Goal: Information Seeking & Learning: Learn about a topic

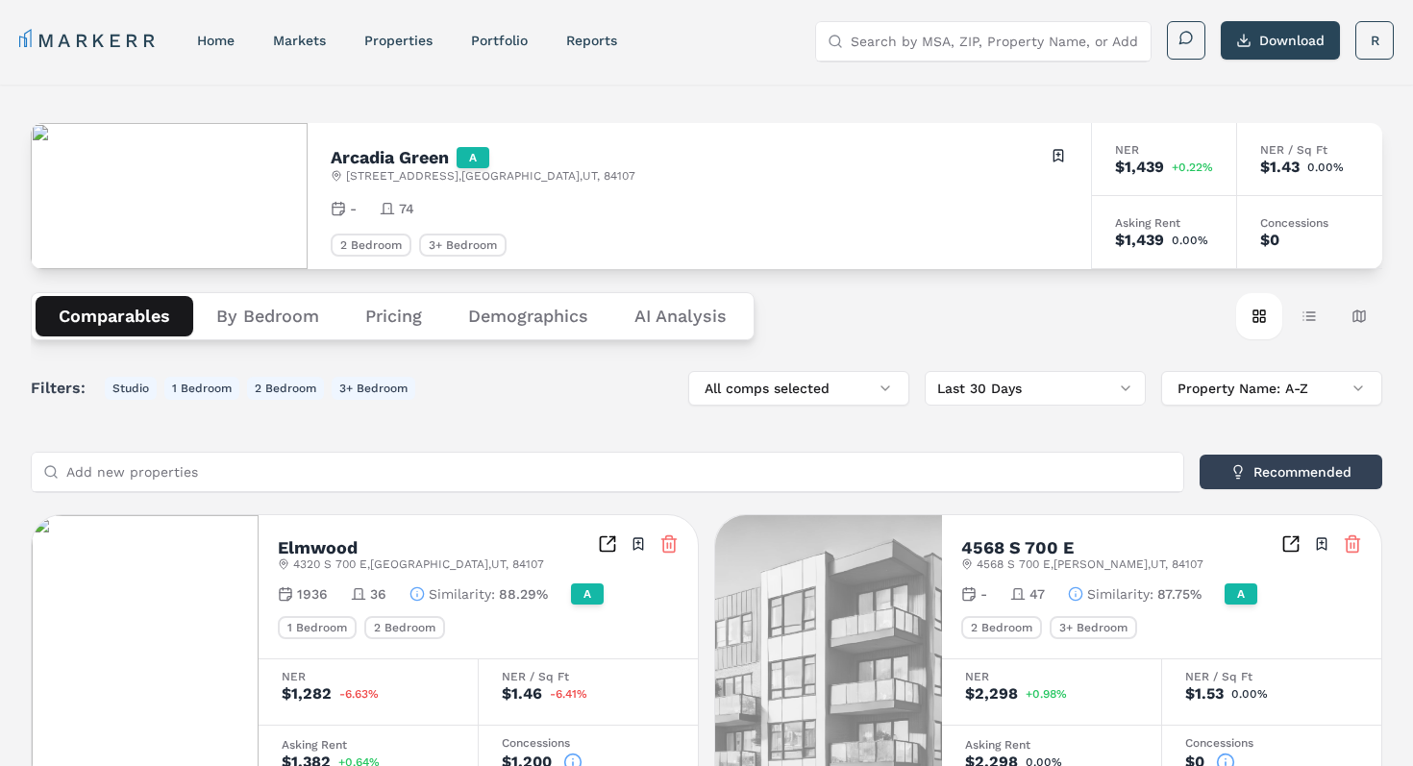
scroll to position [18, 0]
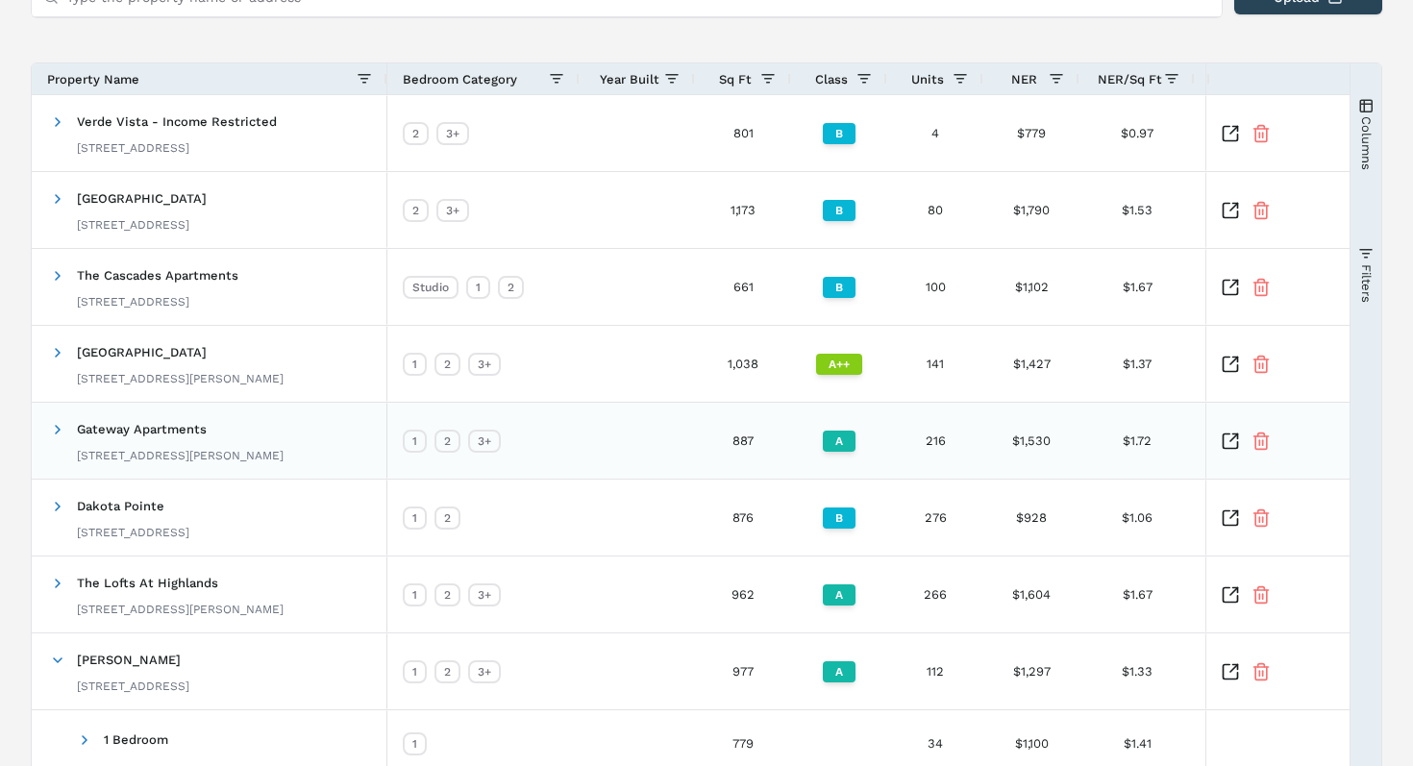
scroll to position [206, 0]
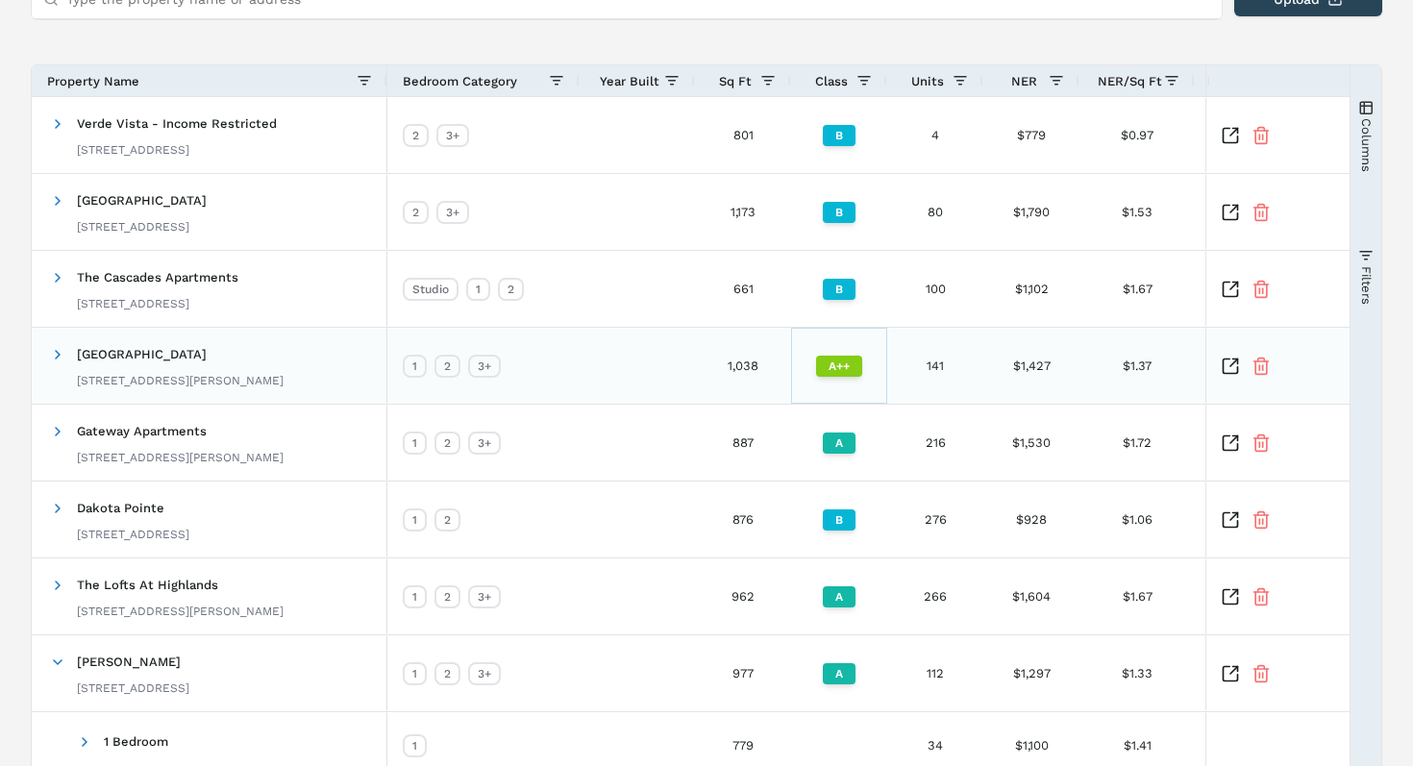
click at [839, 367] on div "A++" at bounding box center [839, 366] width 46 height 21
click at [840, 368] on div "A++" at bounding box center [839, 366] width 46 height 21
click at [285, 354] on span "West Pointe Commons 7836 S Townsley Ave, Sioux Falls, SD 57108" at bounding box center [168, 365] width 236 height 61
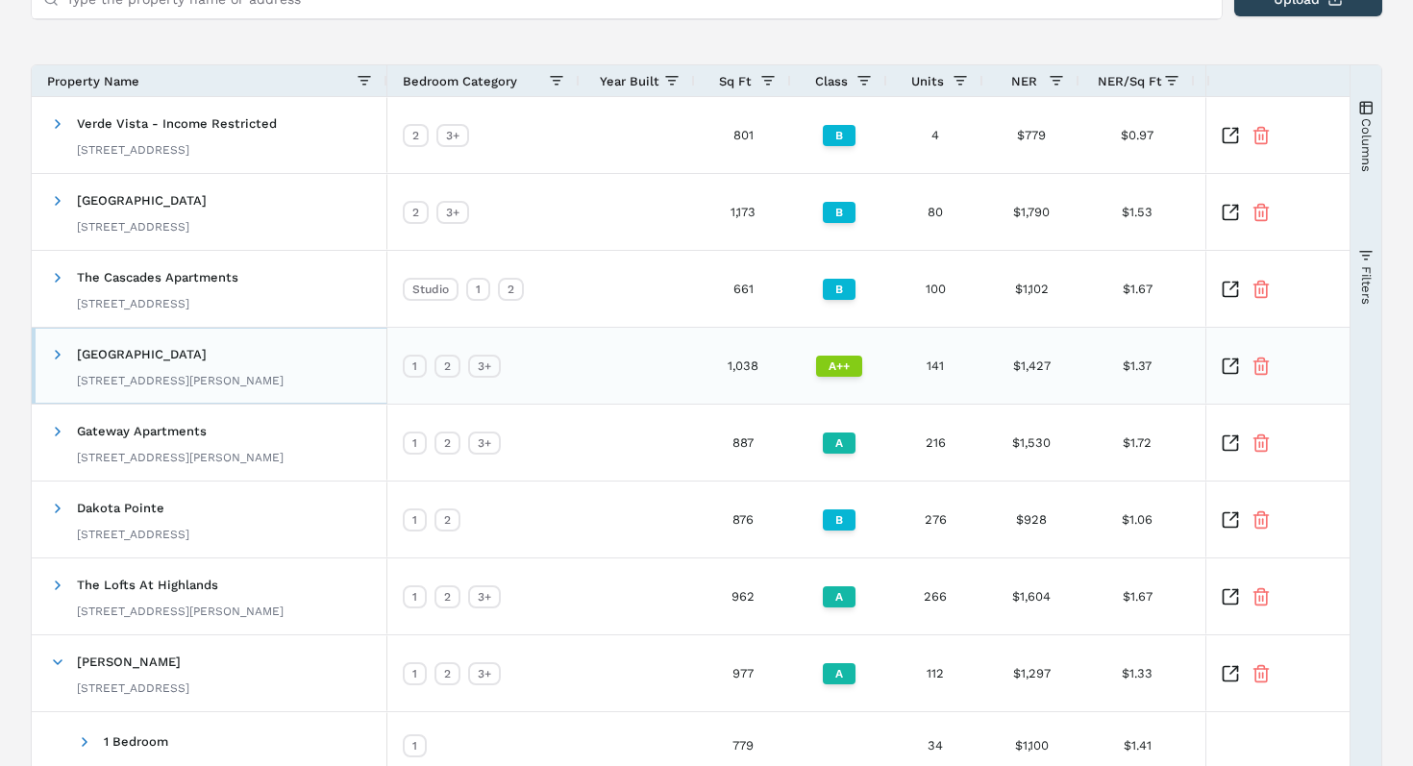
click at [285, 354] on span "West Pointe Commons 7836 S Townsley Ave, Sioux Falls, SD 57108" at bounding box center [168, 365] width 236 height 61
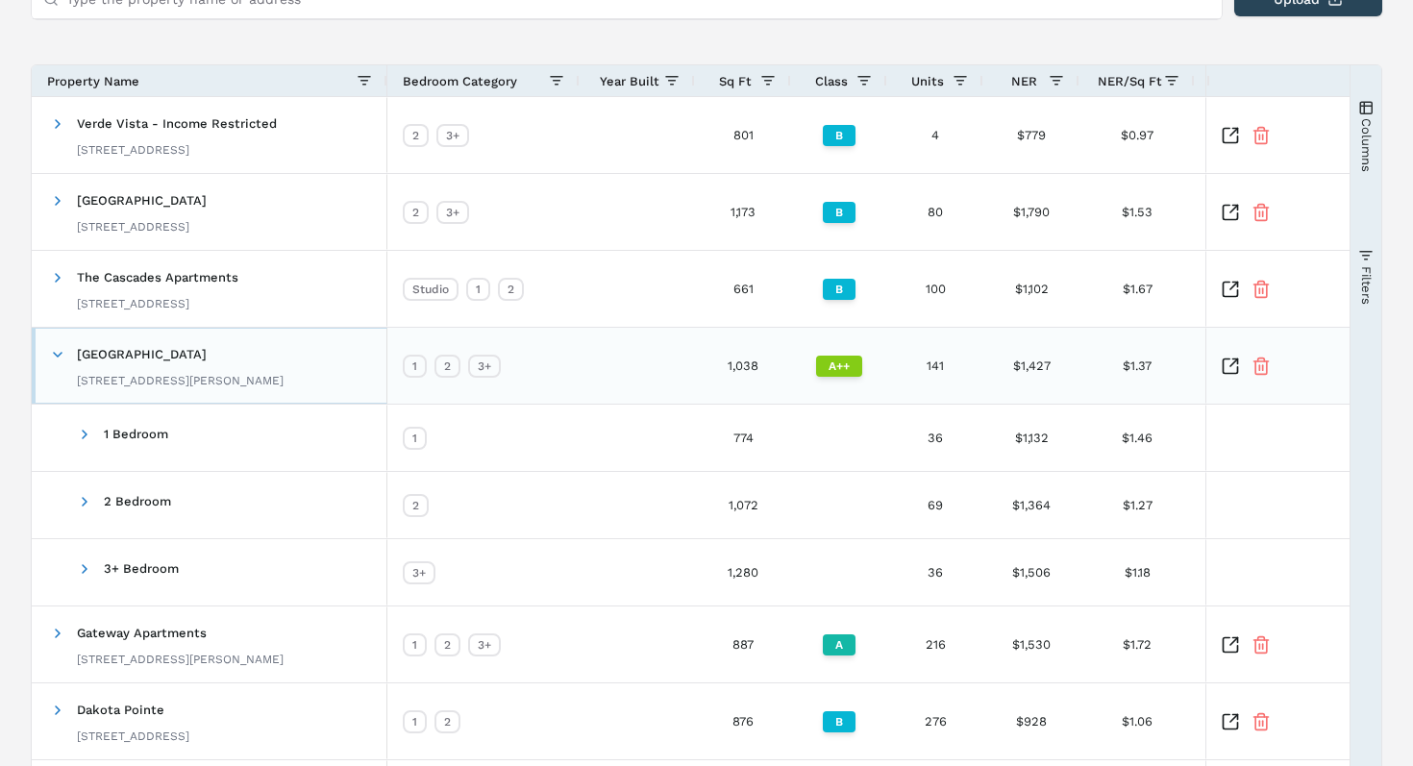
scroll to position [0, 0]
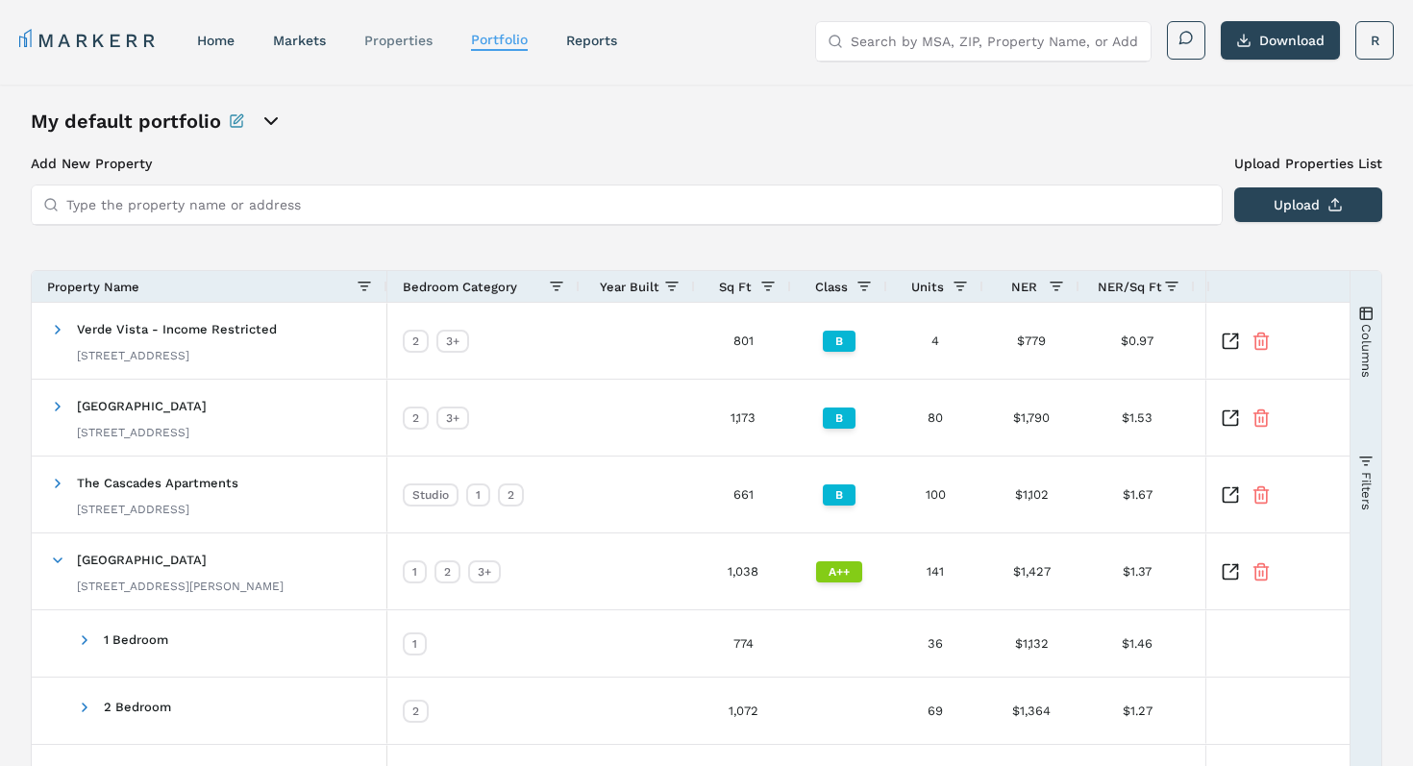
click at [398, 47] on link "properties" at bounding box center [398, 40] width 68 height 15
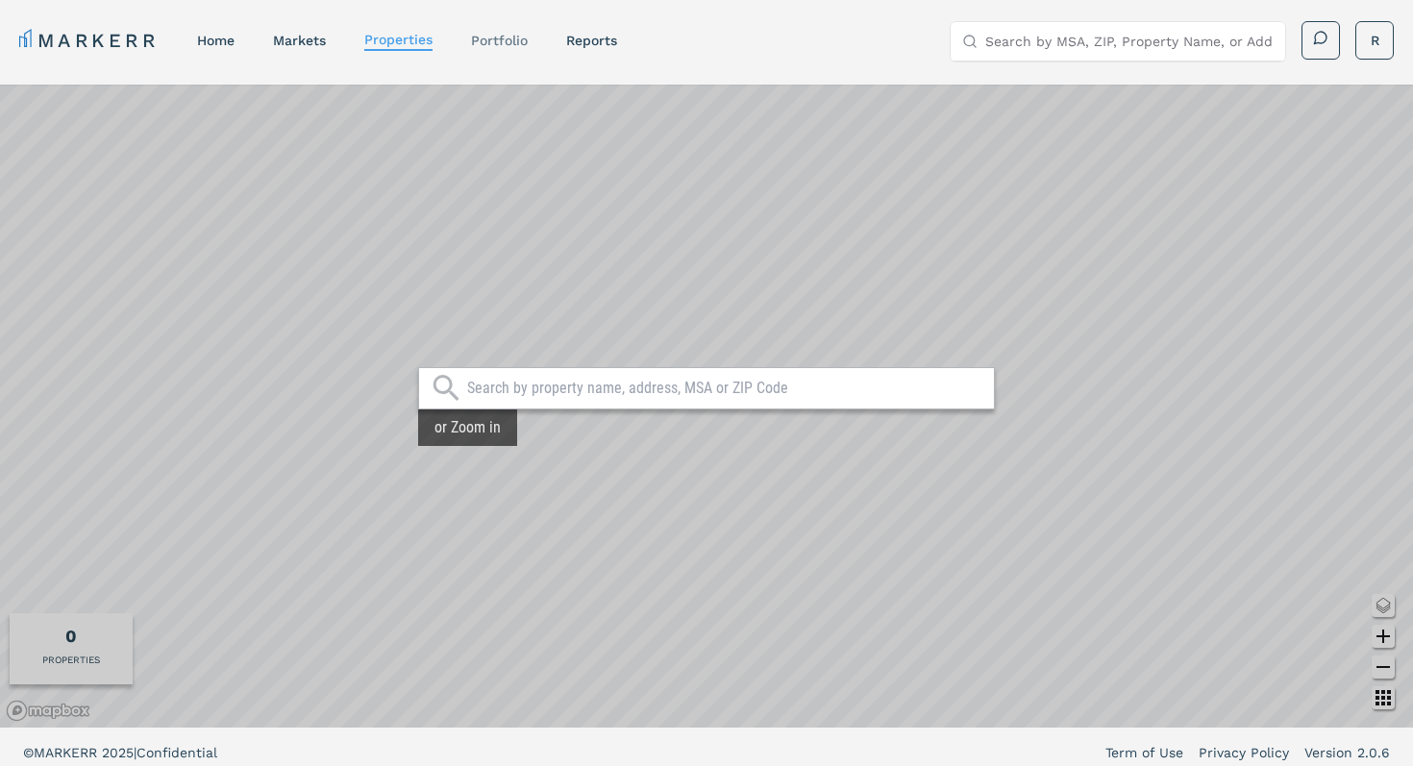
click at [498, 39] on link "Portfolio" at bounding box center [499, 40] width 57 height 15
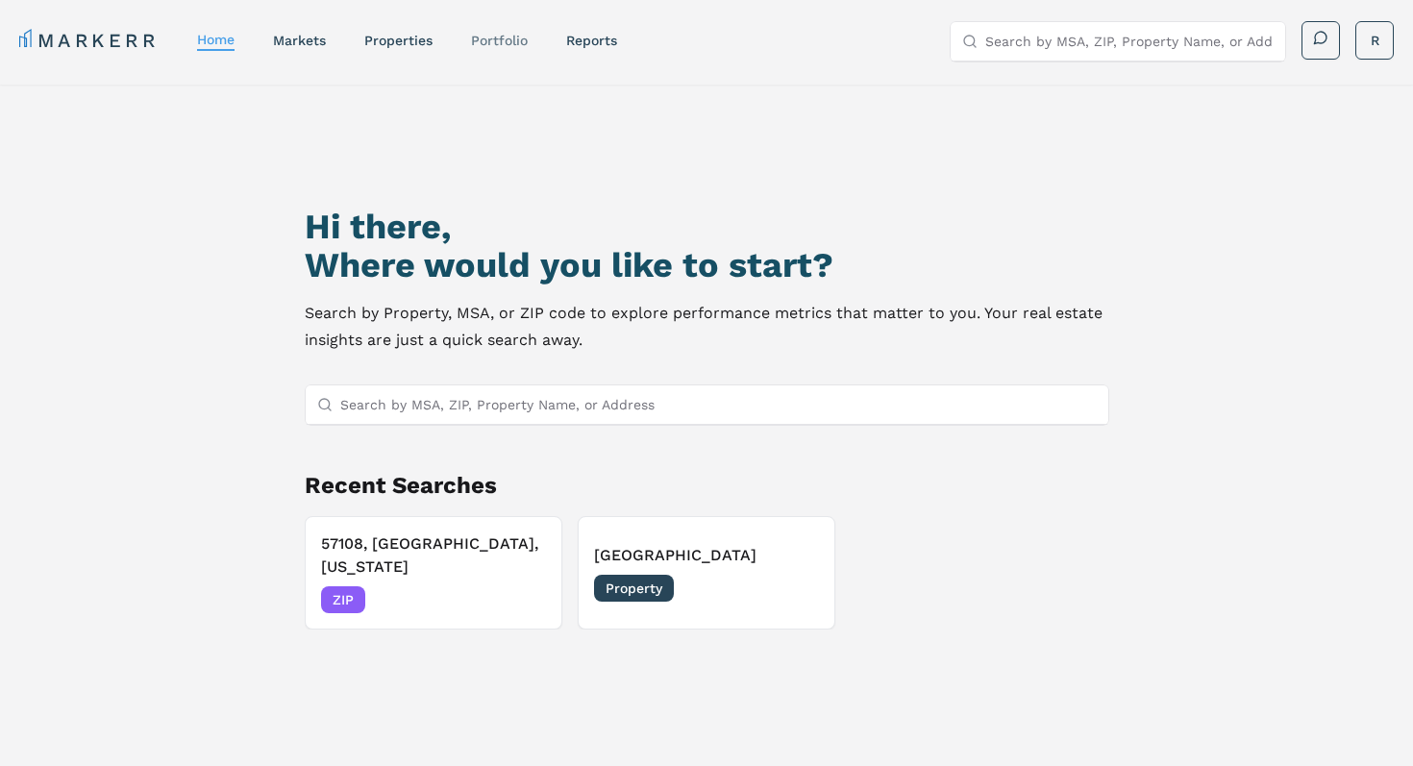
click at [487, 45] on link "Portfolio" at bounding box center [499, 40] width 57 height 15
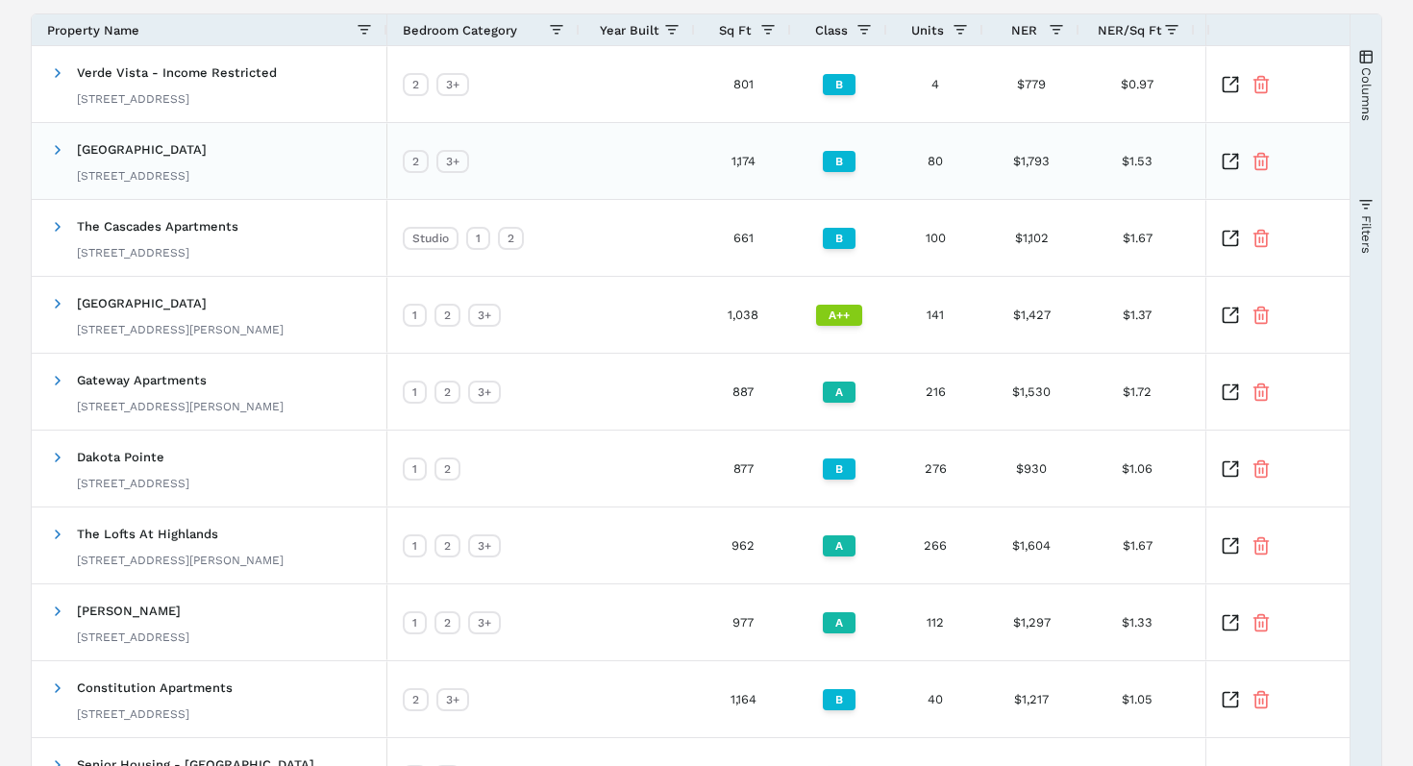
scroll to position [258, 0]
click at [232, 323] on div "7836 S Townsley Ave, Sioux Falls, SD 57108" at bounding box center [180, 328] width 207 height 15
click at [236, 317] on div "West Pointe Commons 7836 S Townsley Ave, Sioux Falls, SD 57108" at bounding box center [180, 314] width 207 height 61
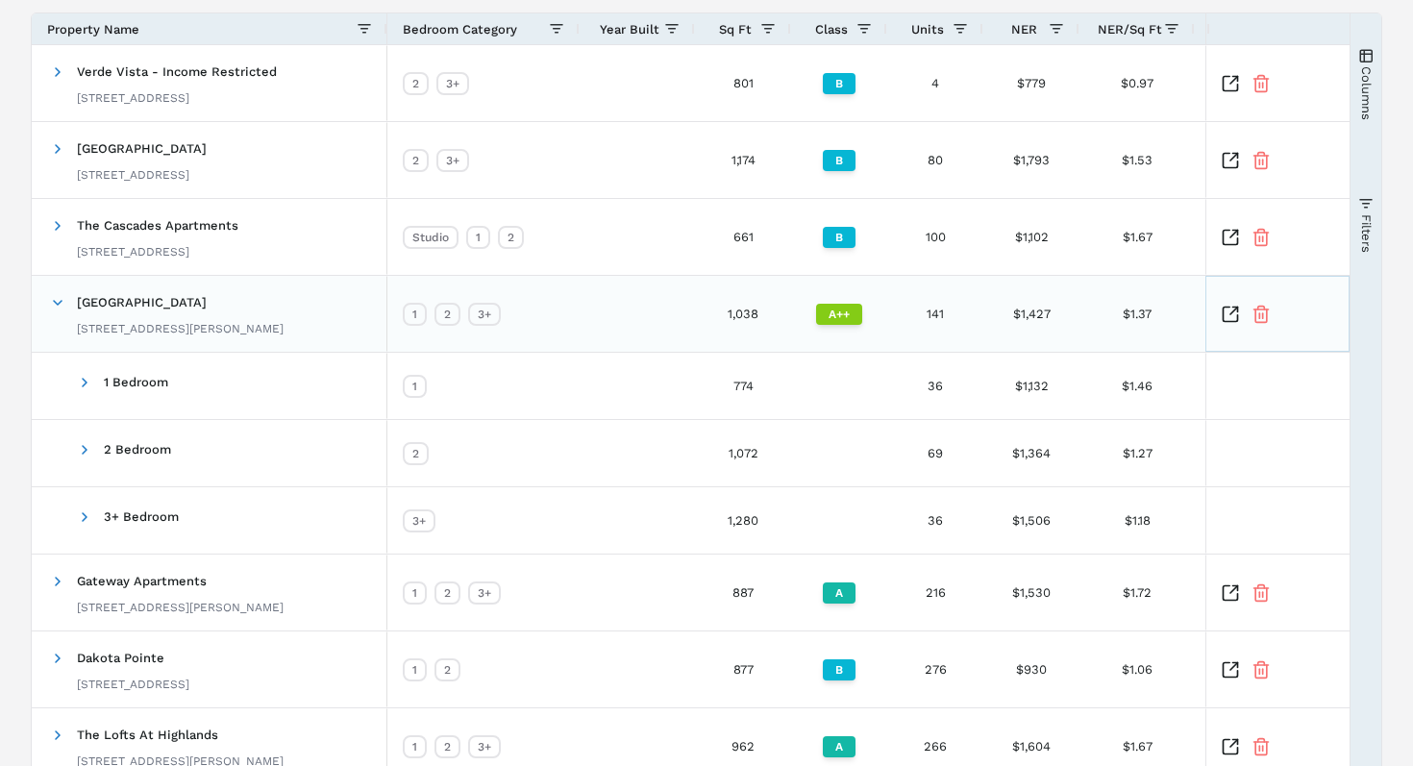
click at [1231, 313] on icon "Inspect Comparable" at bounding box center [1234, 311] width 8 height 8
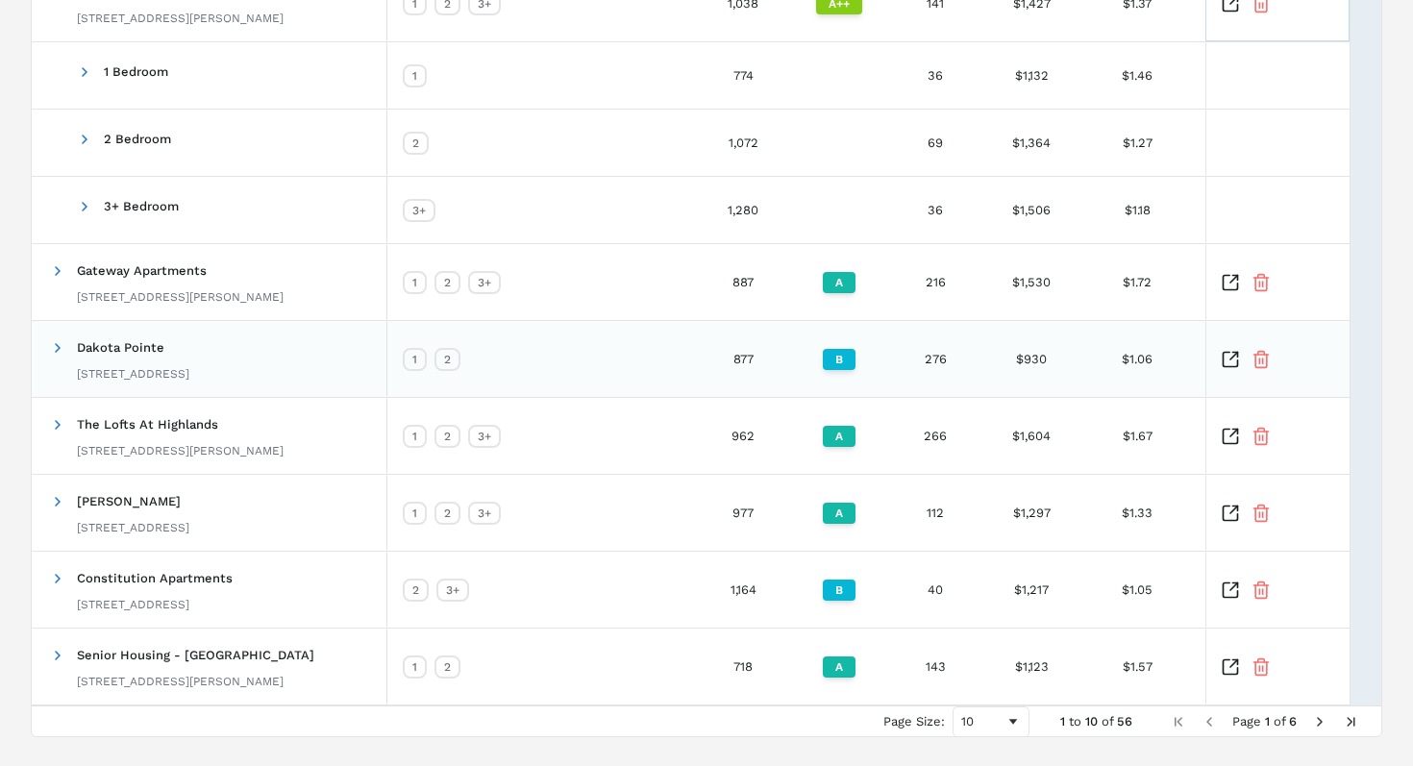
scroll to position [612, 0]
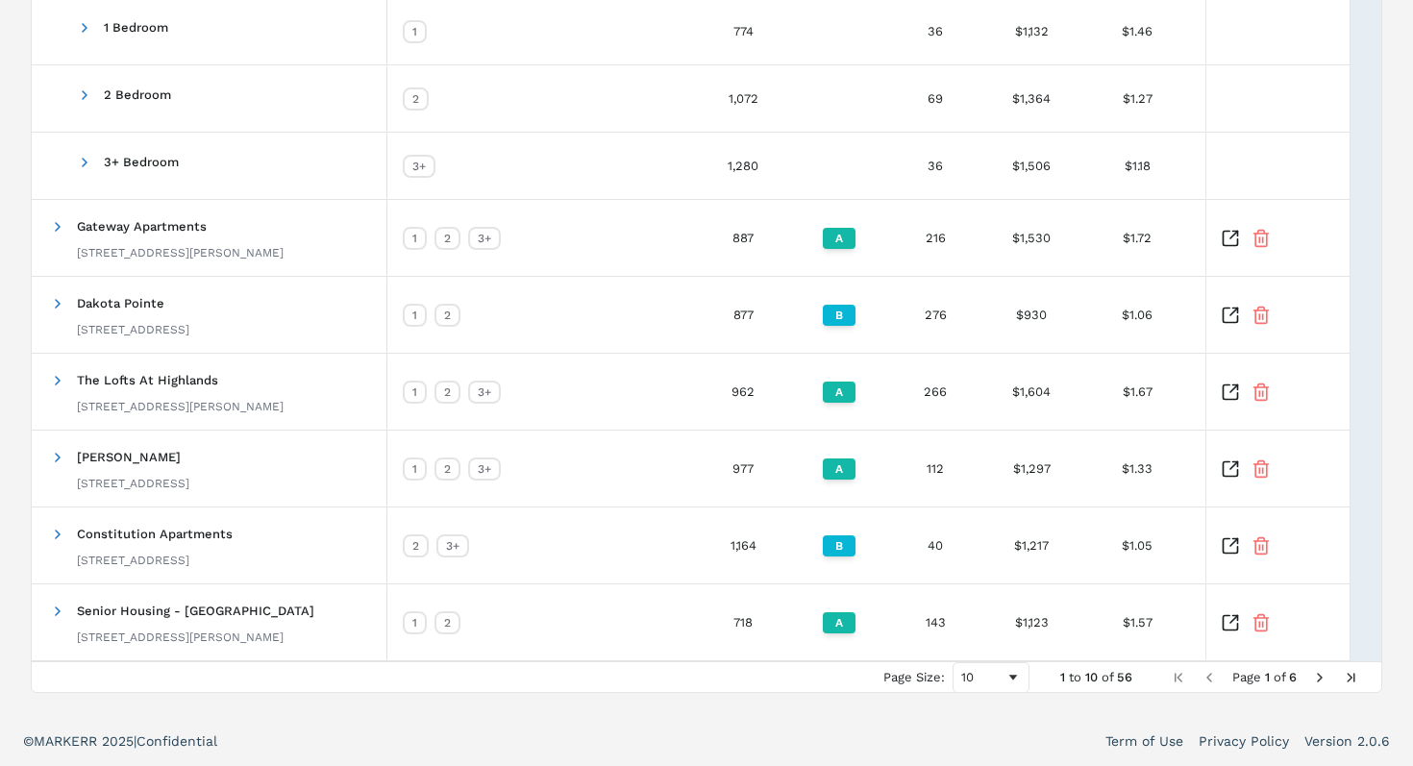
click at [1322, 682] on span "Next Page" at bounding box center [1319, 677] width 15 height 15
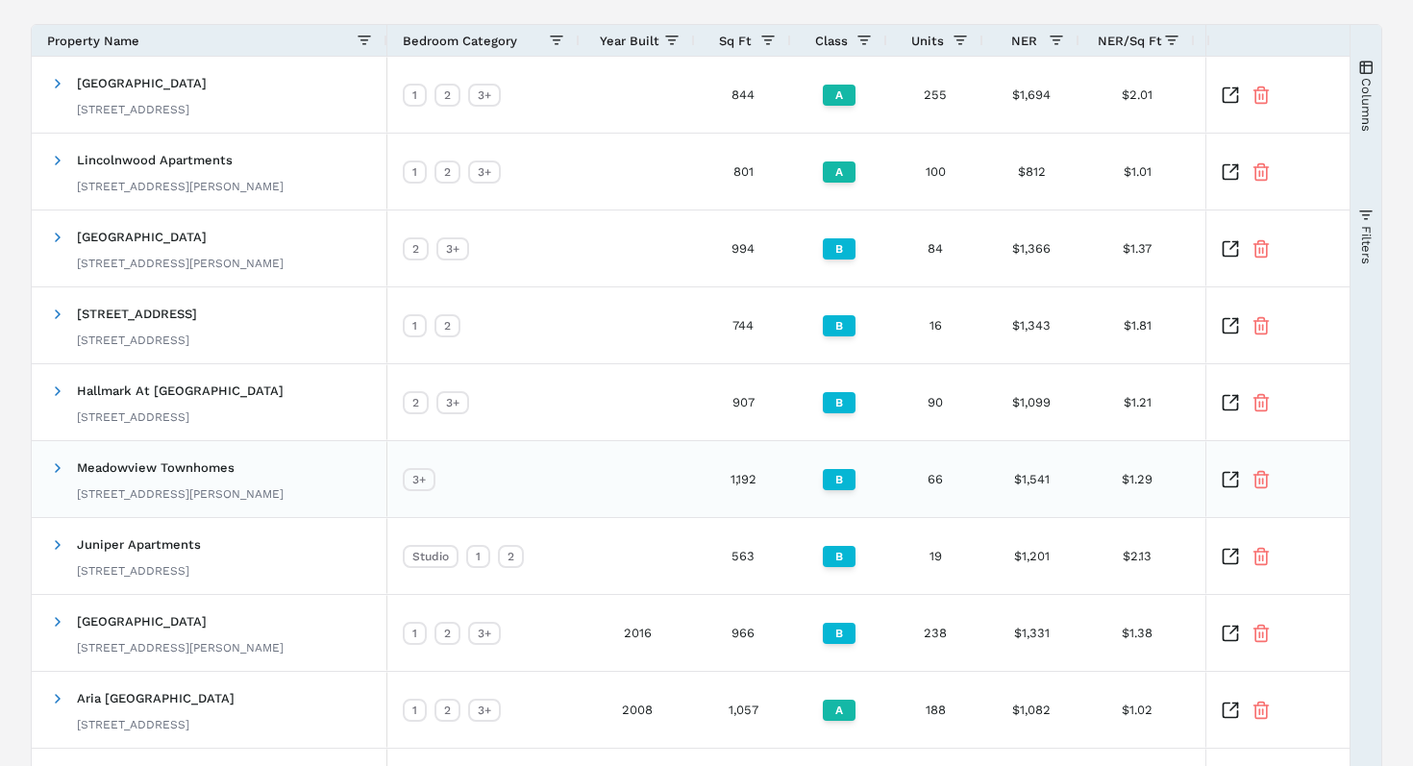
scroll to position [240, 0]
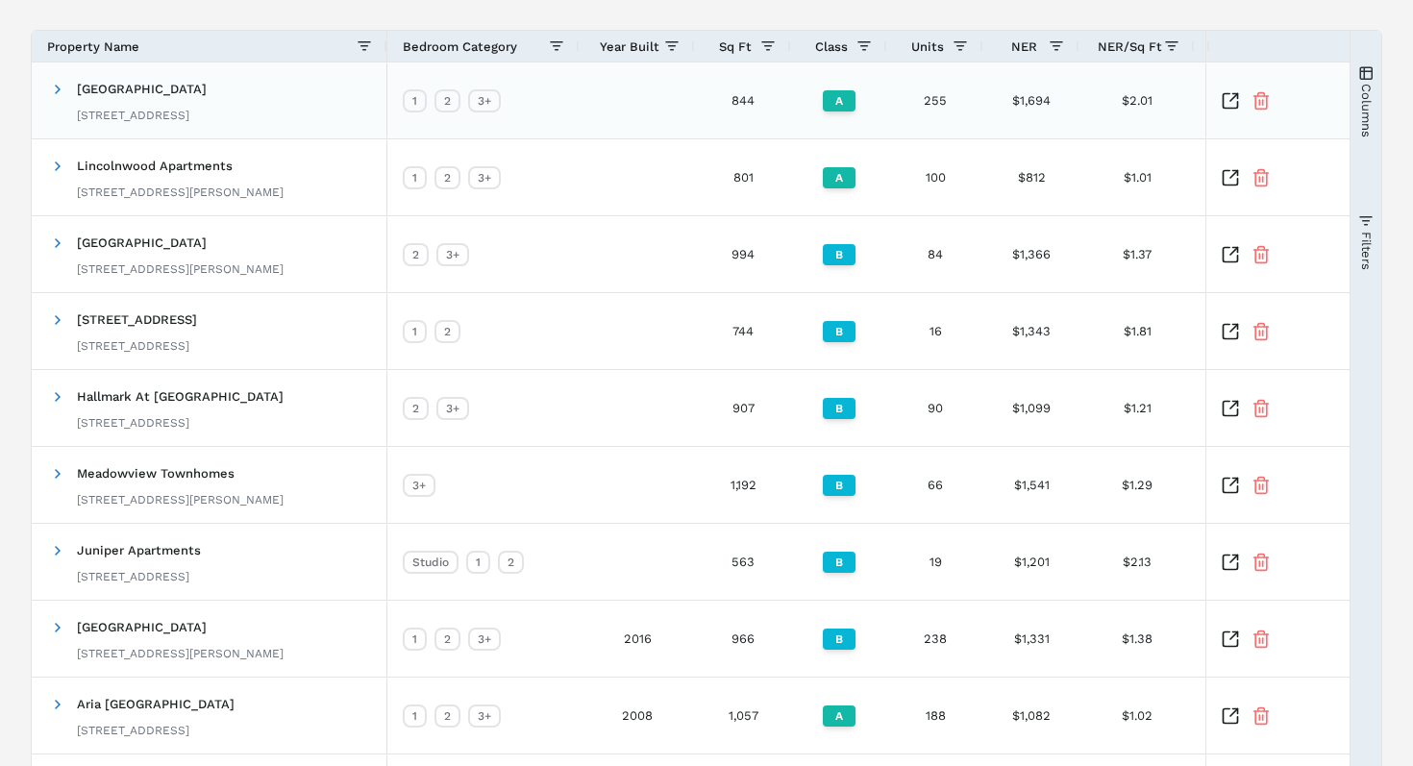
click at [207, 112] on div "1819 Harmony Heights Ln, Rapid City, SD 57702" at bounding box center [142, 115] width 130 height 15
click at [1230, 99] on icon "Inspect Comparable" at bounding box center [1234, 97] width 8 height 8
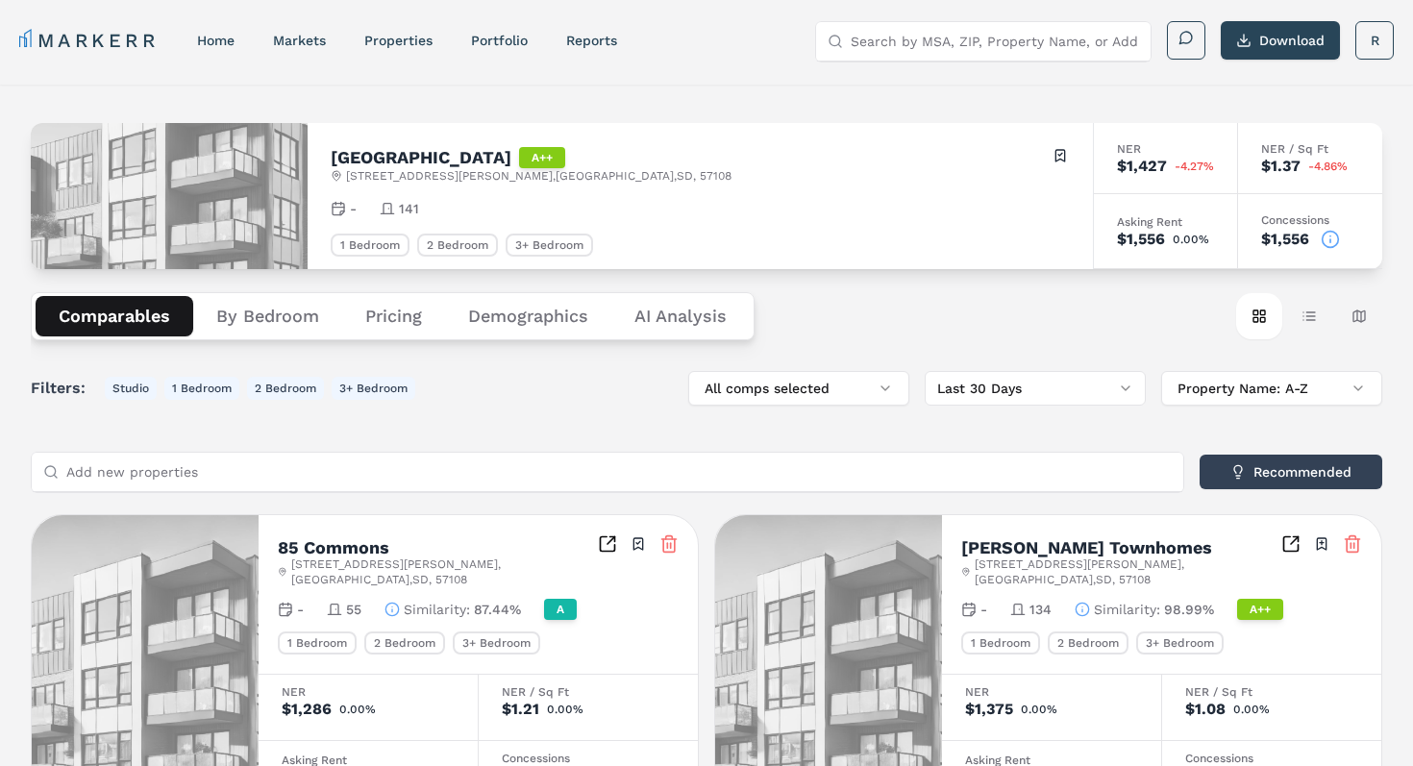
click at [668, 315] on Analysis "AI Analysis" at bounding box center [680, 316] width 138 height 40
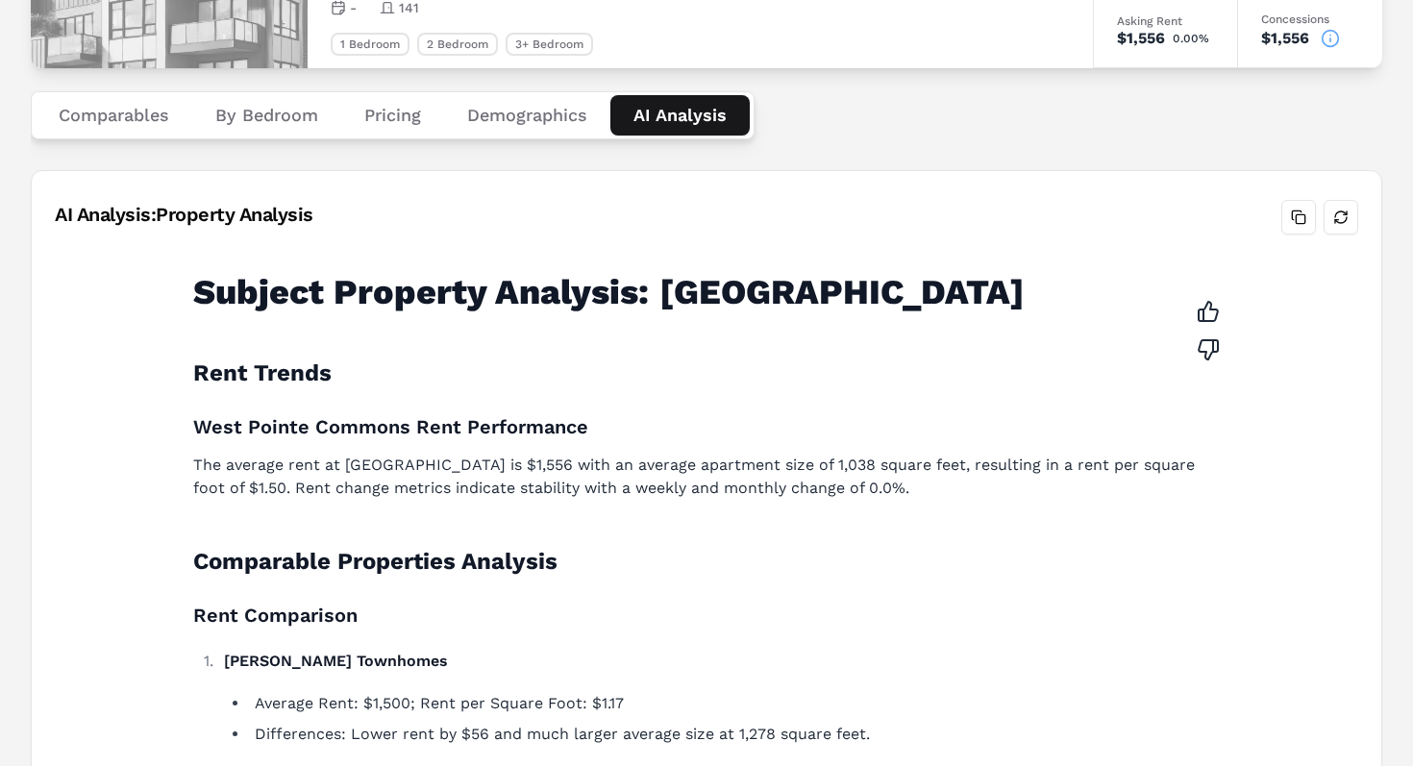
scroll to position [211, 0]
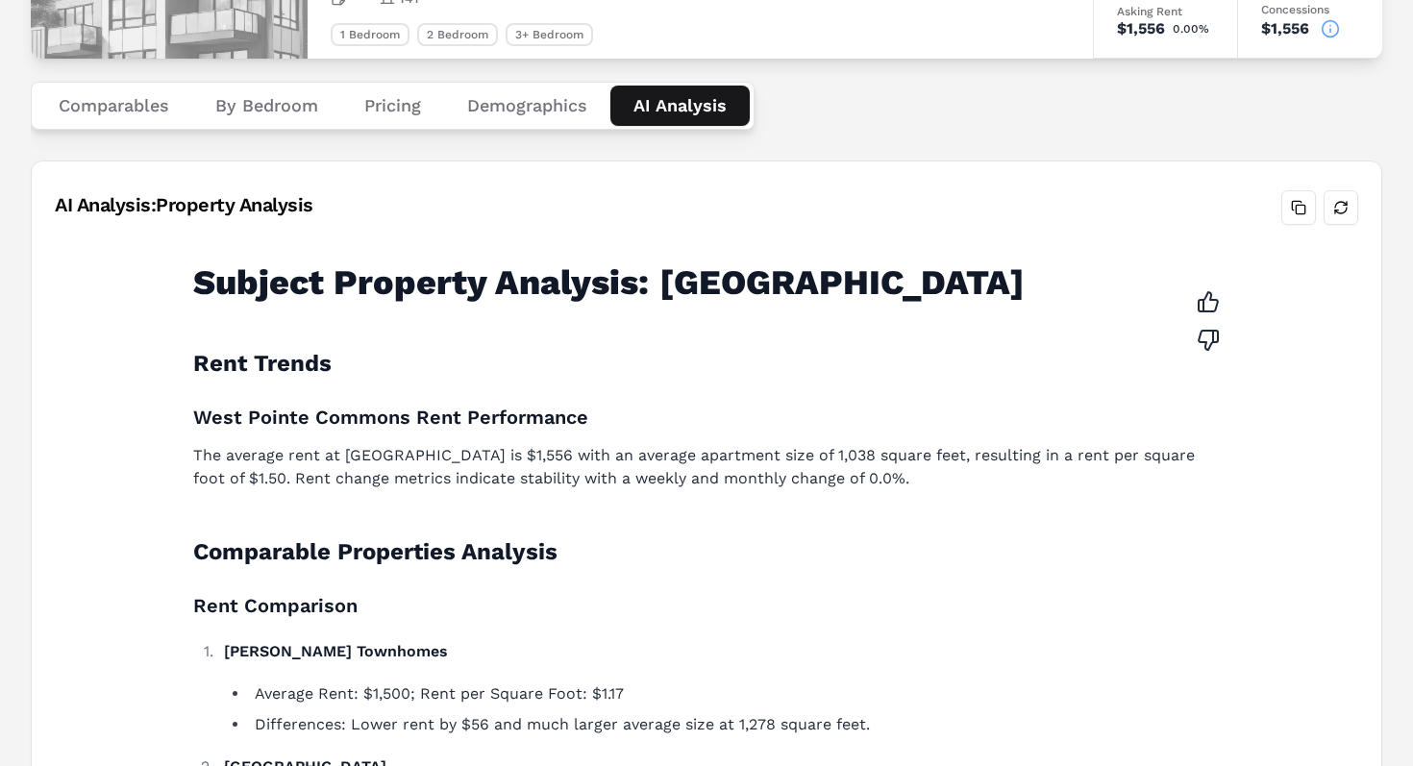
click at [532, 103] on button "Demographics" at bounding box center [527, 106] width 166 height 40
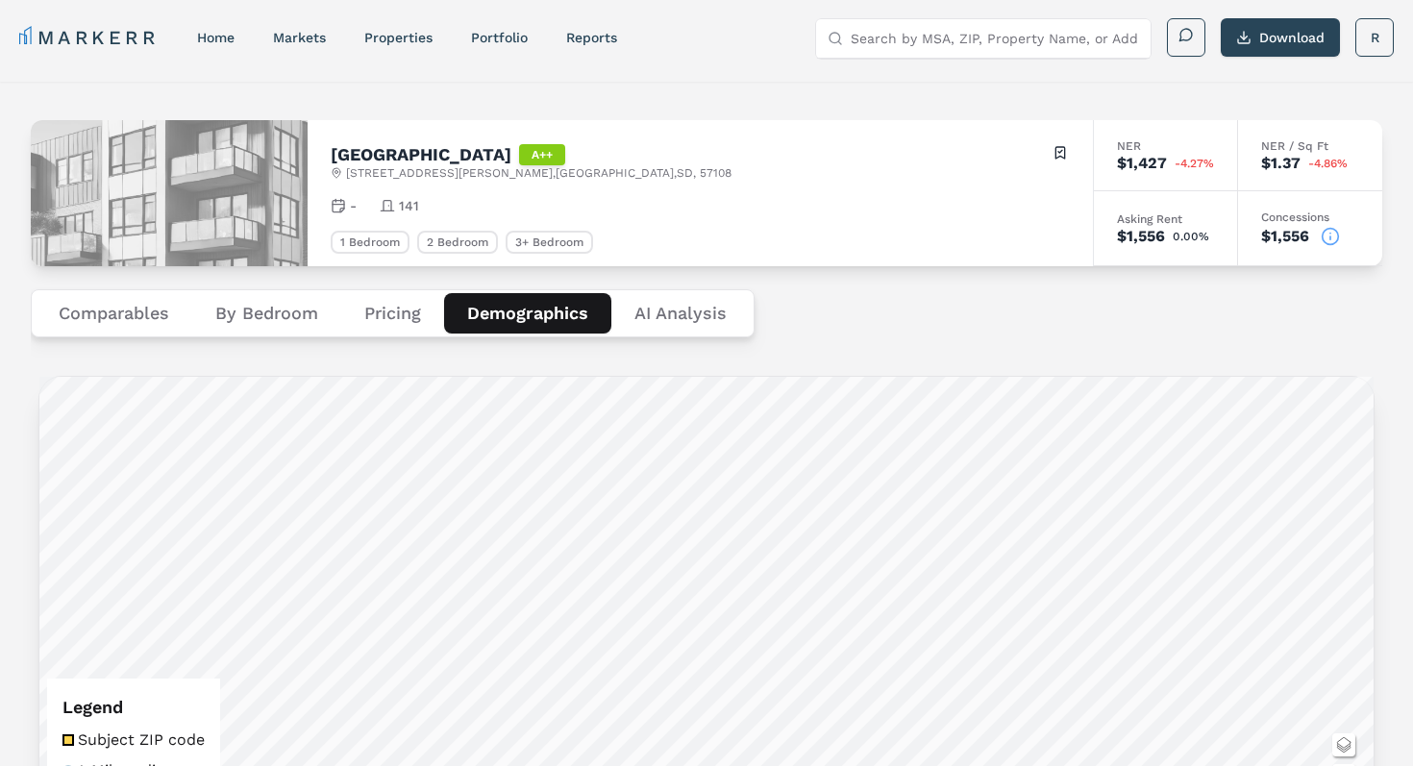
scroll to position [0, 0]
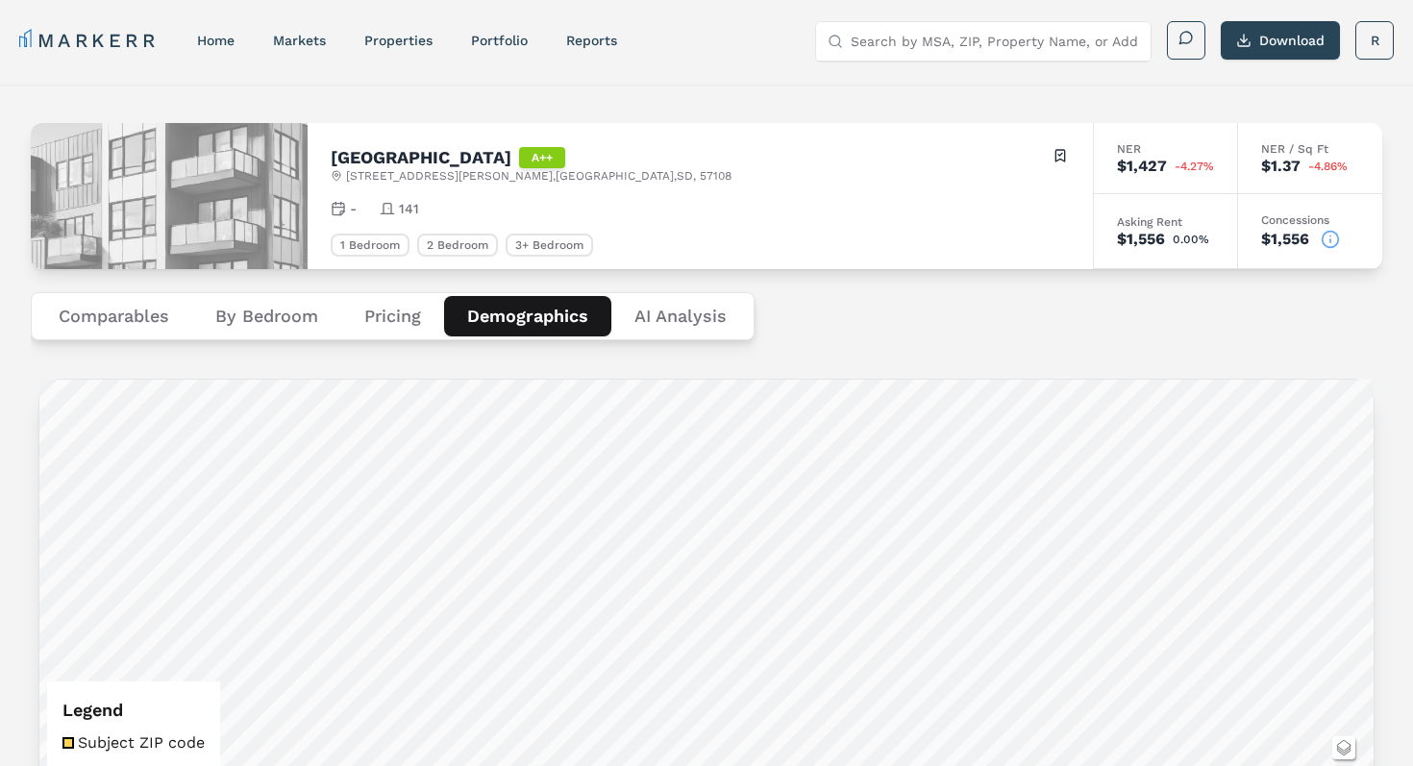
click at [688, 317] on Analysis "AI Analysis" at bounding box center [680, 316] width 138 height 40
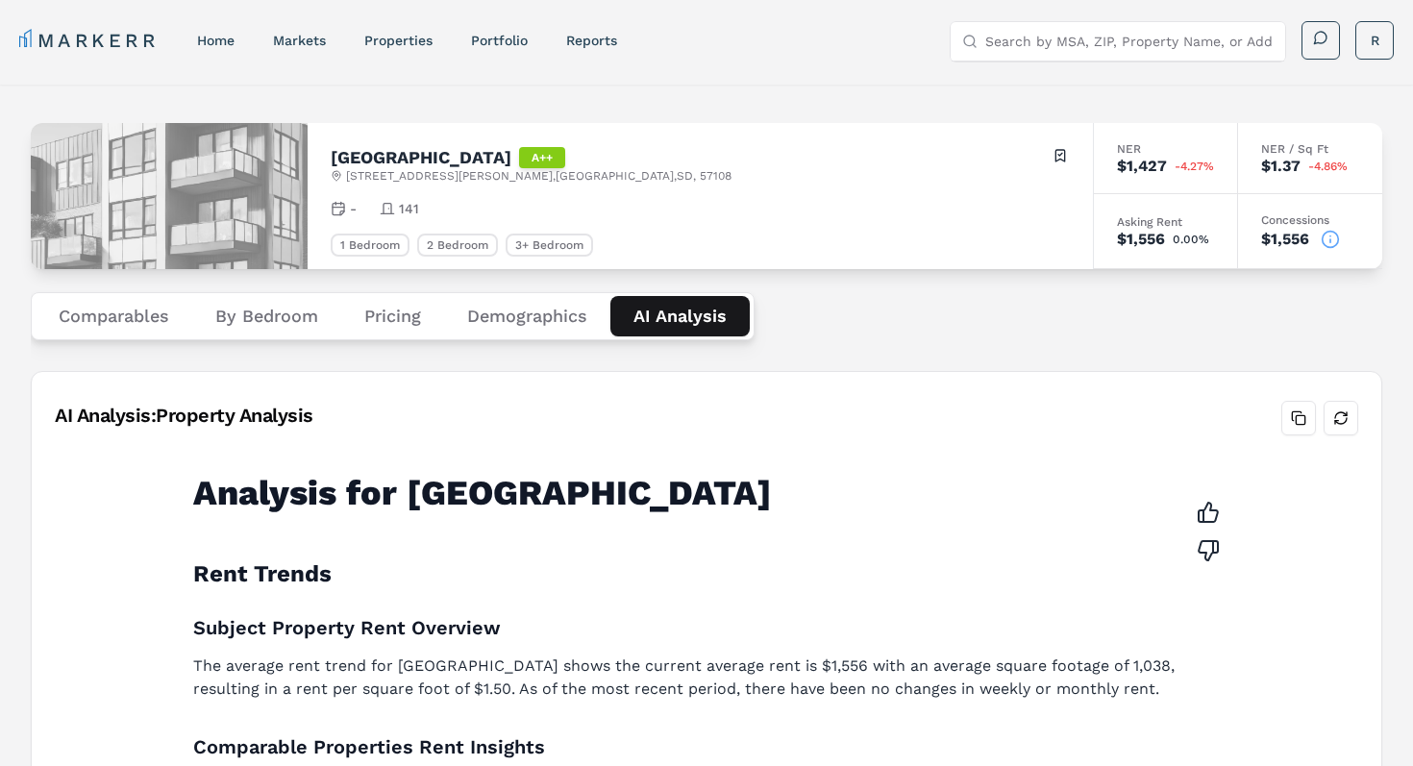
click at [402, 309] on button "Pricing" at bounding box center [392, 316] width 103 height 40
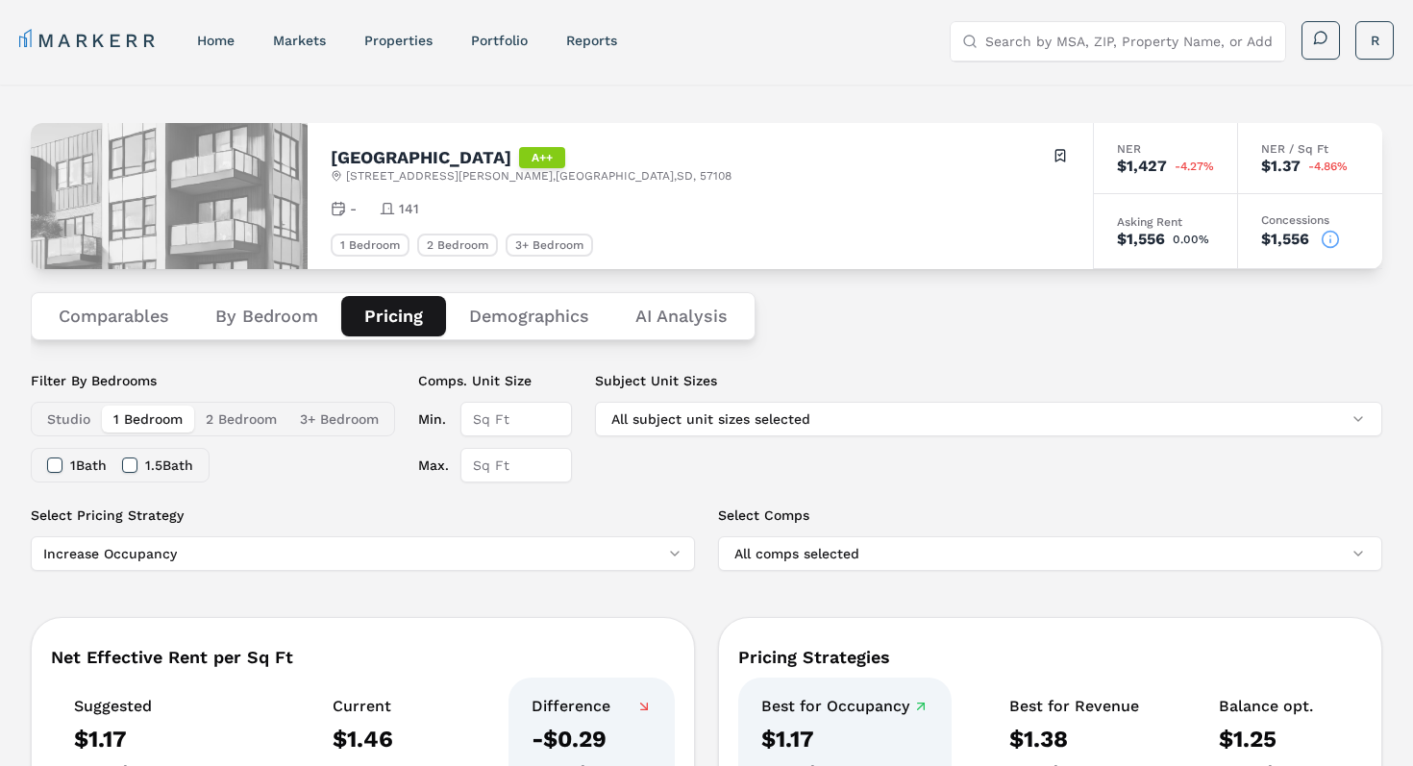
click at [525, 320] on button "Demographics" at bounding box center [529, 316] width 166 height 40
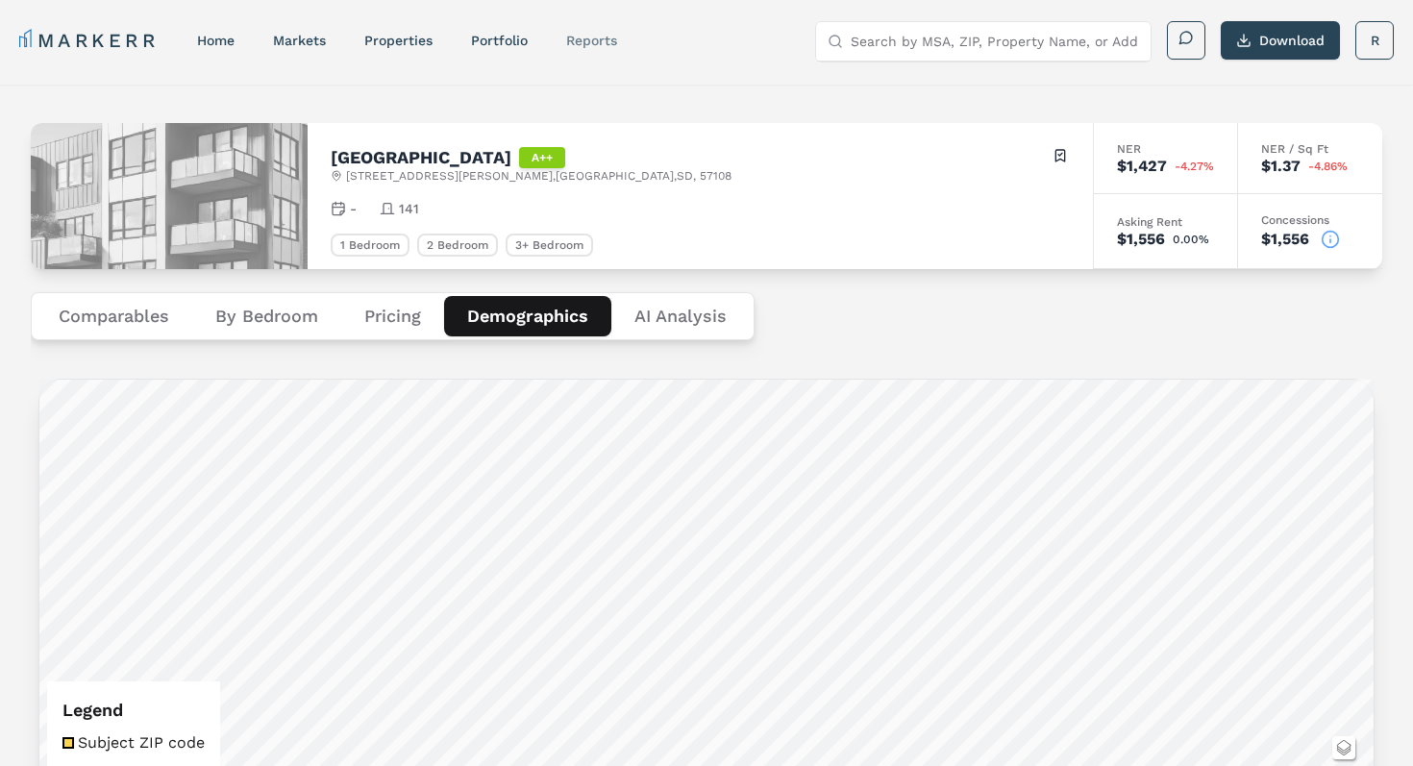
click at [585, 45] on link "reports" at bounding box center [591, 40] width 51 height 15
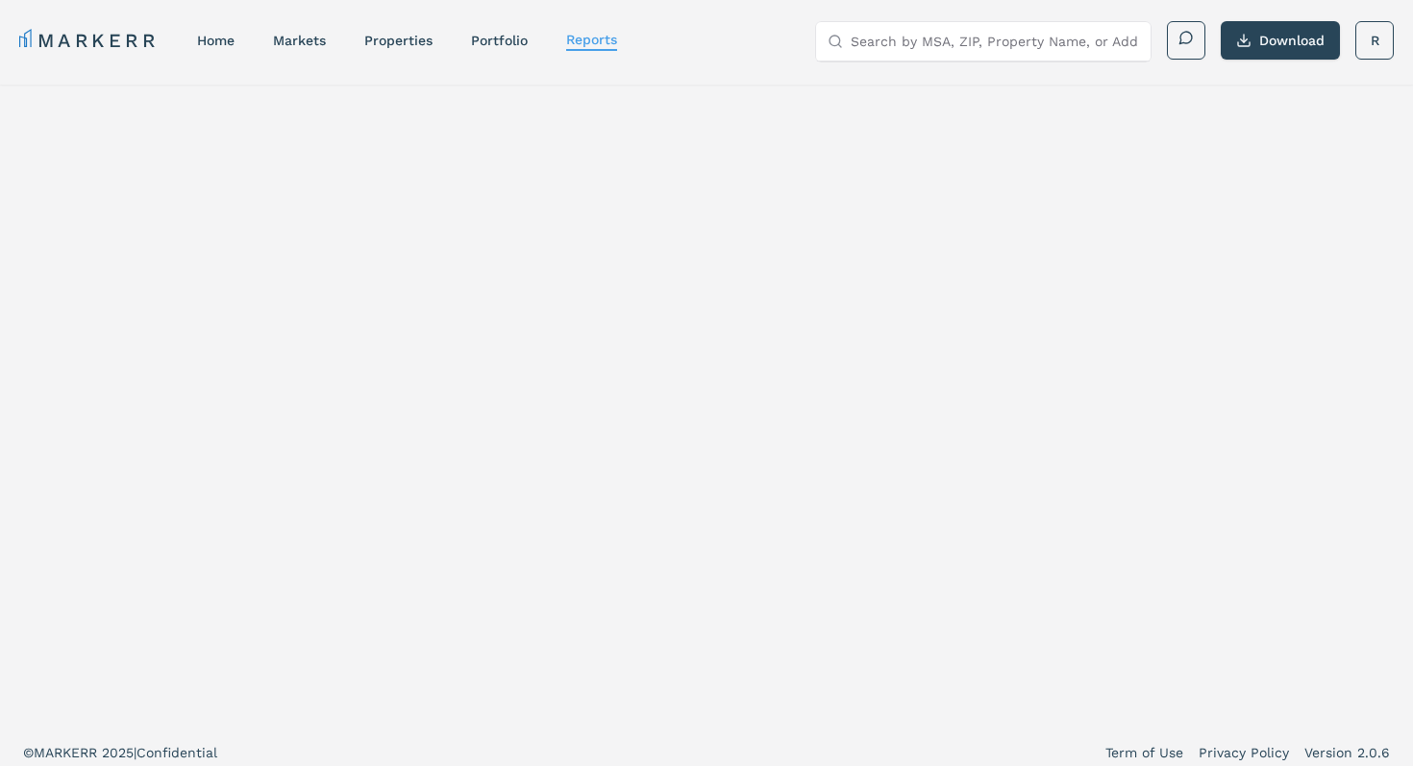
select select "-release_date"
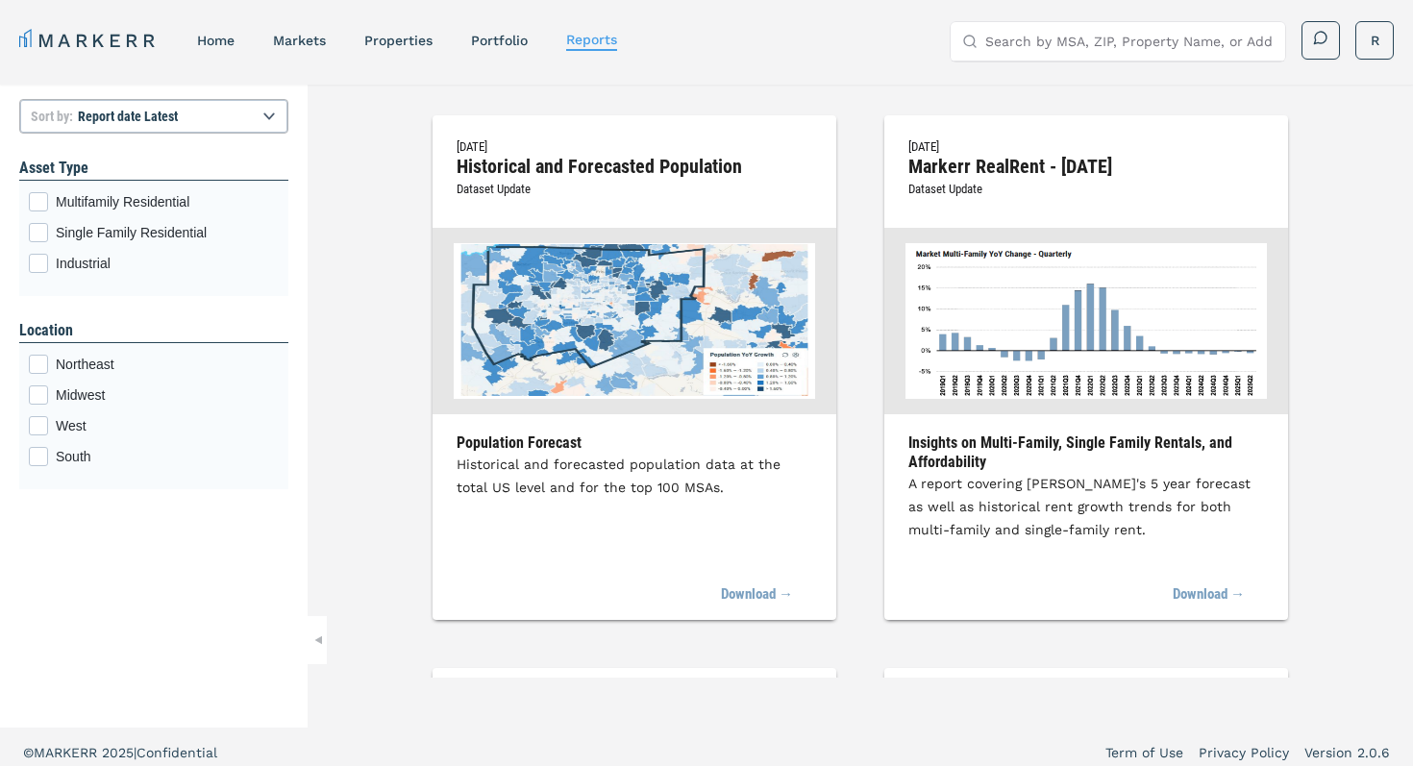
click at [990, 43] on input "Search by MSA, ZIP, Property Name, or Address" at bounding box center [1129, 41] width 288 height 38
click at [494, 39] on link "Portfolio" at bounding box center [499, 40] width 57 height 15
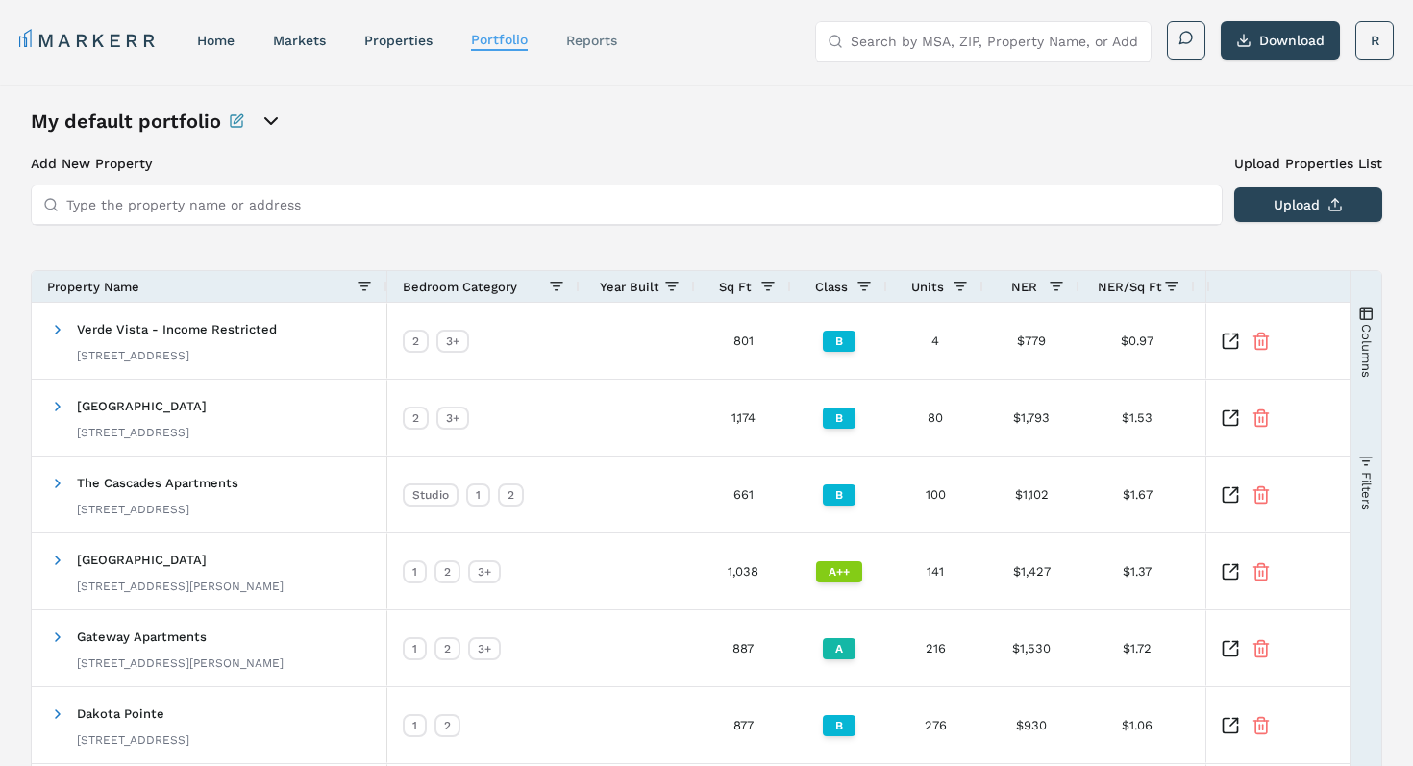
click at [604, 47] on link "reports" at bounding box center [591, 40] width 51 height 15
select select "-release_date"
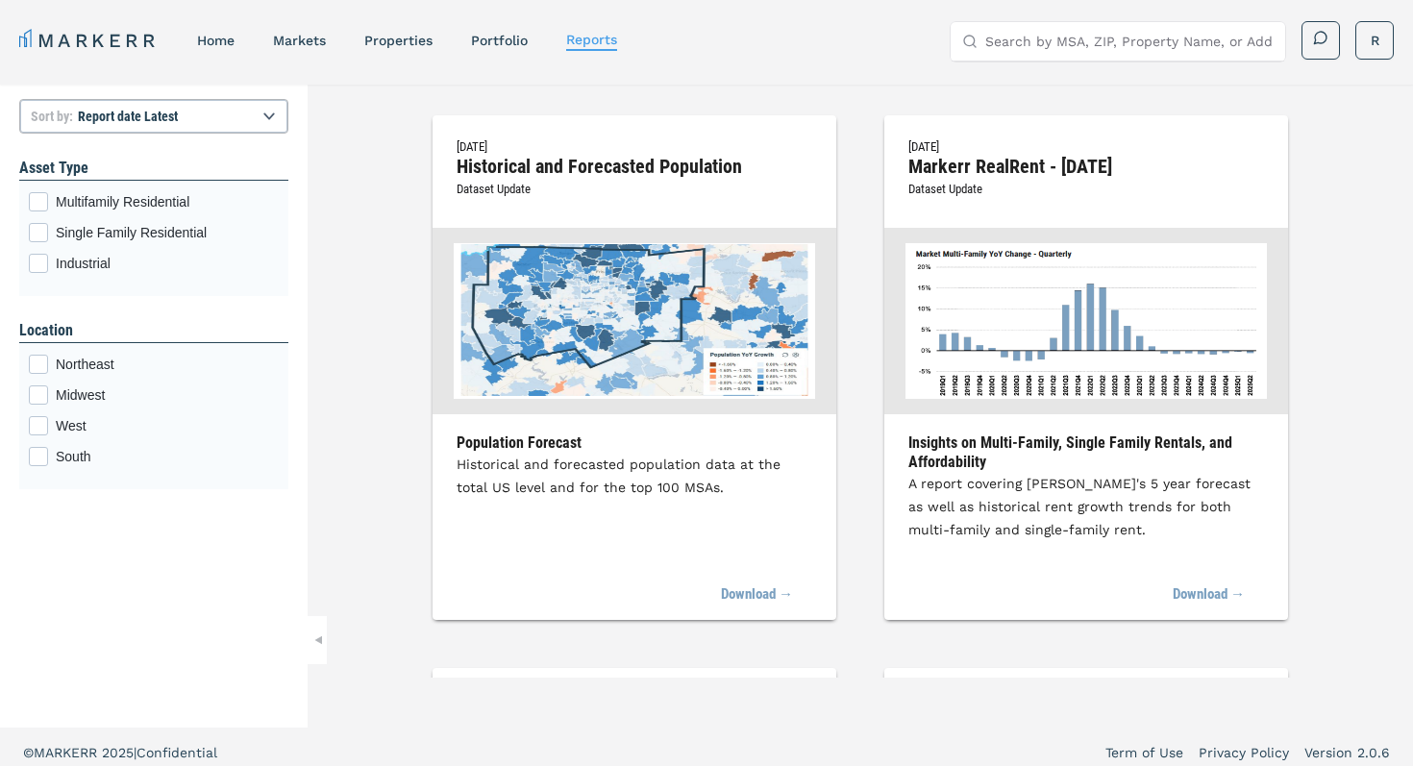
click at [1038, 53] on input "Search by MSA, ZIP, Property Name, or Address" at bounding box center [1129, 41] width 288 height 38
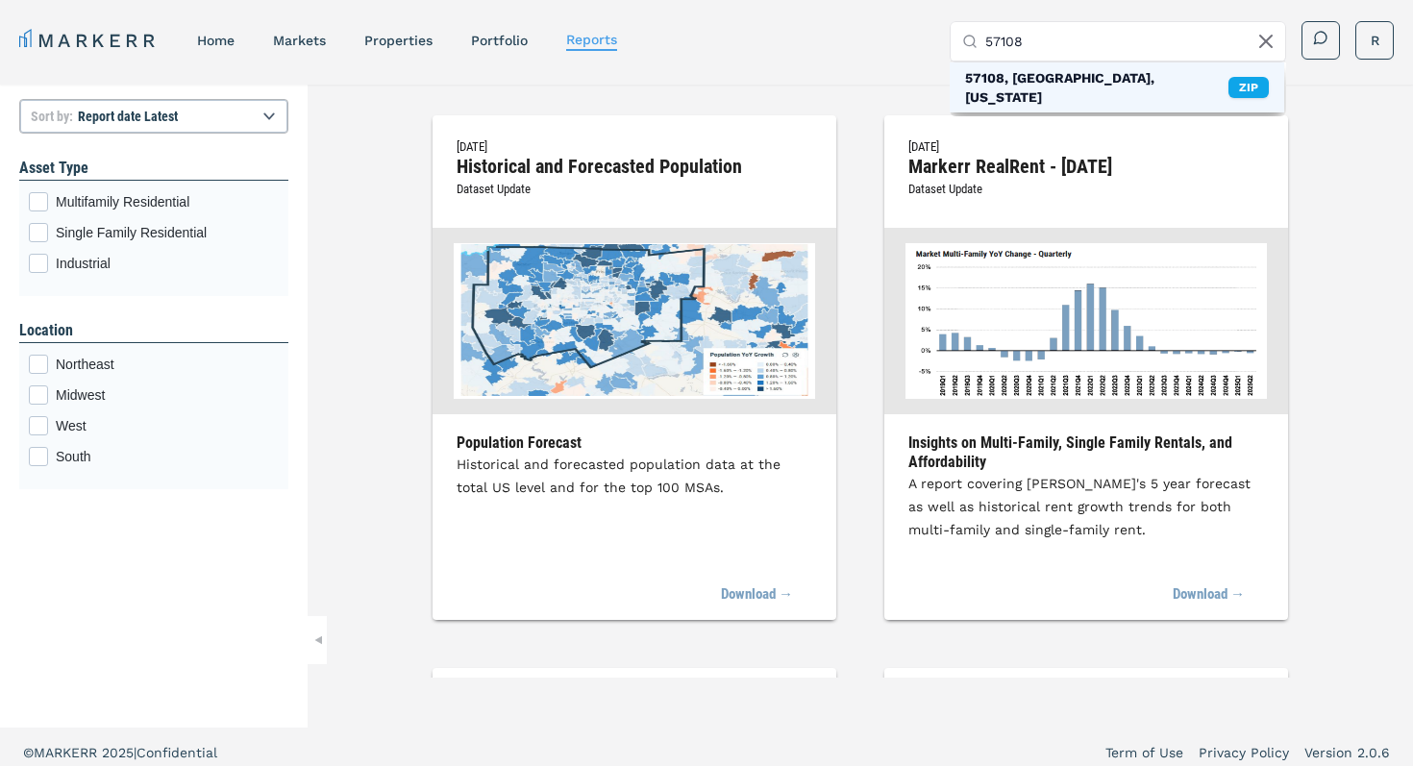
type input "57108"
click at [1066, 71] on div "57108, Sioux Falls, South Dakota" at bounding box center [1096, 87] width 263 height 38
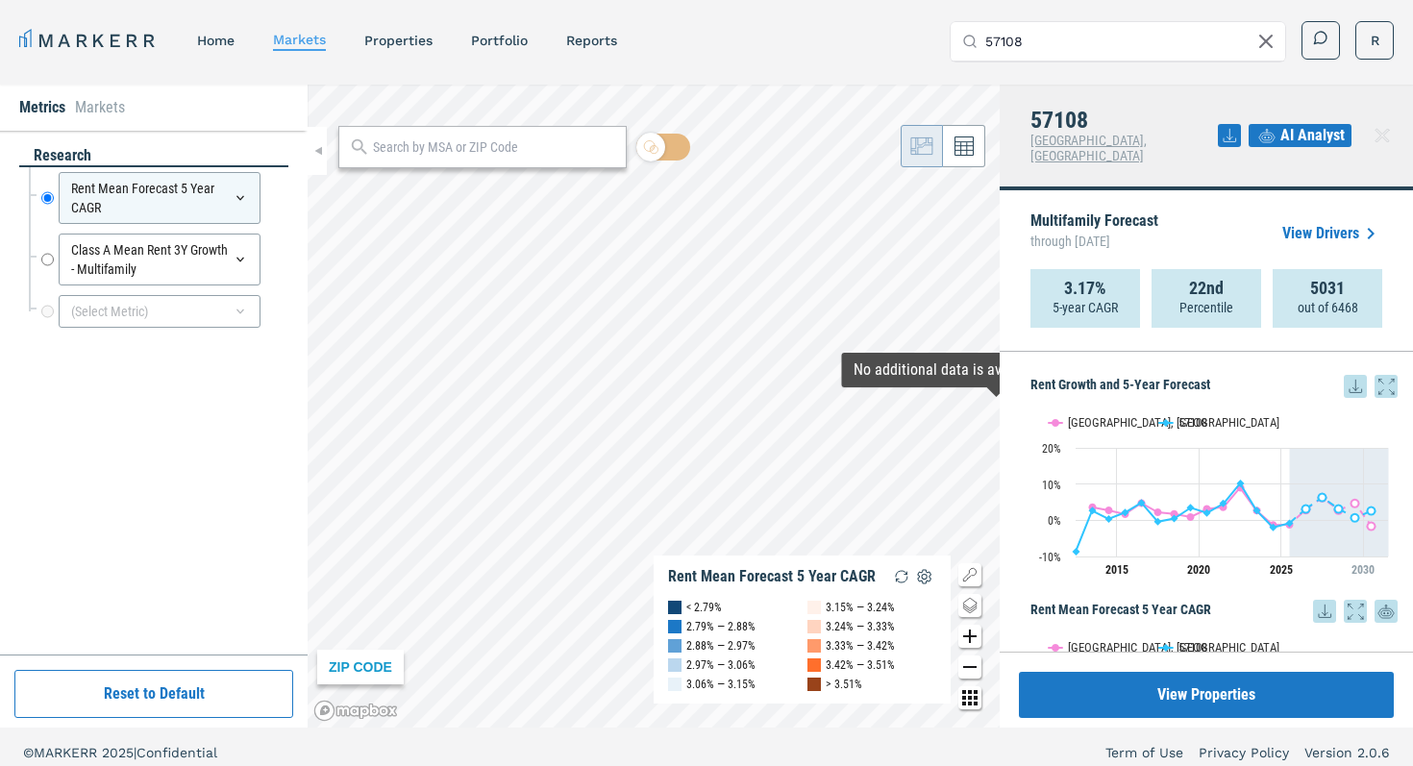
click at [1318, 222] on link "View Drivers" at bounding box center [1332, 233] width 100 height 23
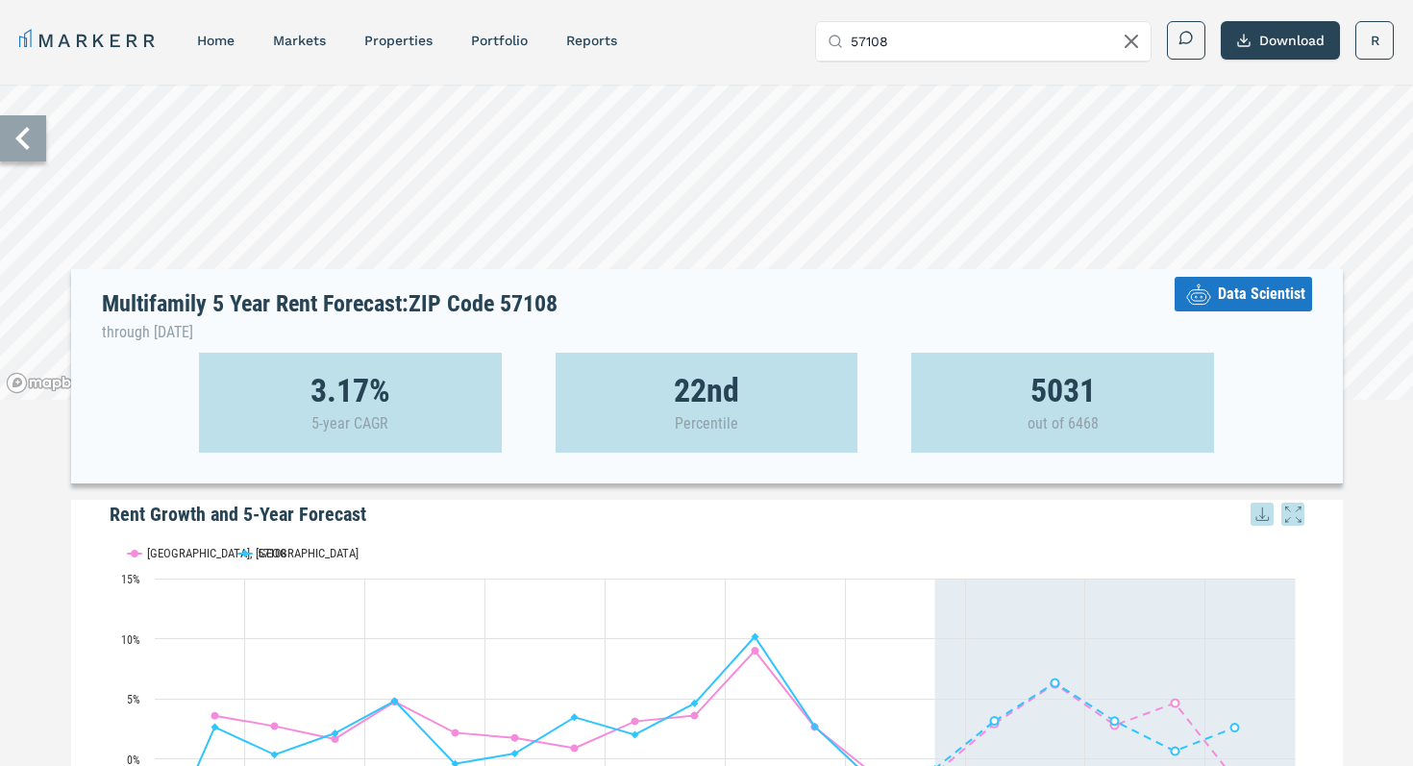
click at [1127, 42] on icon at bounding box center [1131, 41] width 23 height 23
type input "94070"
click at [999, 86] on div "94070, San Carlos, California" at bounding box center [962, 87] width 263 height 38
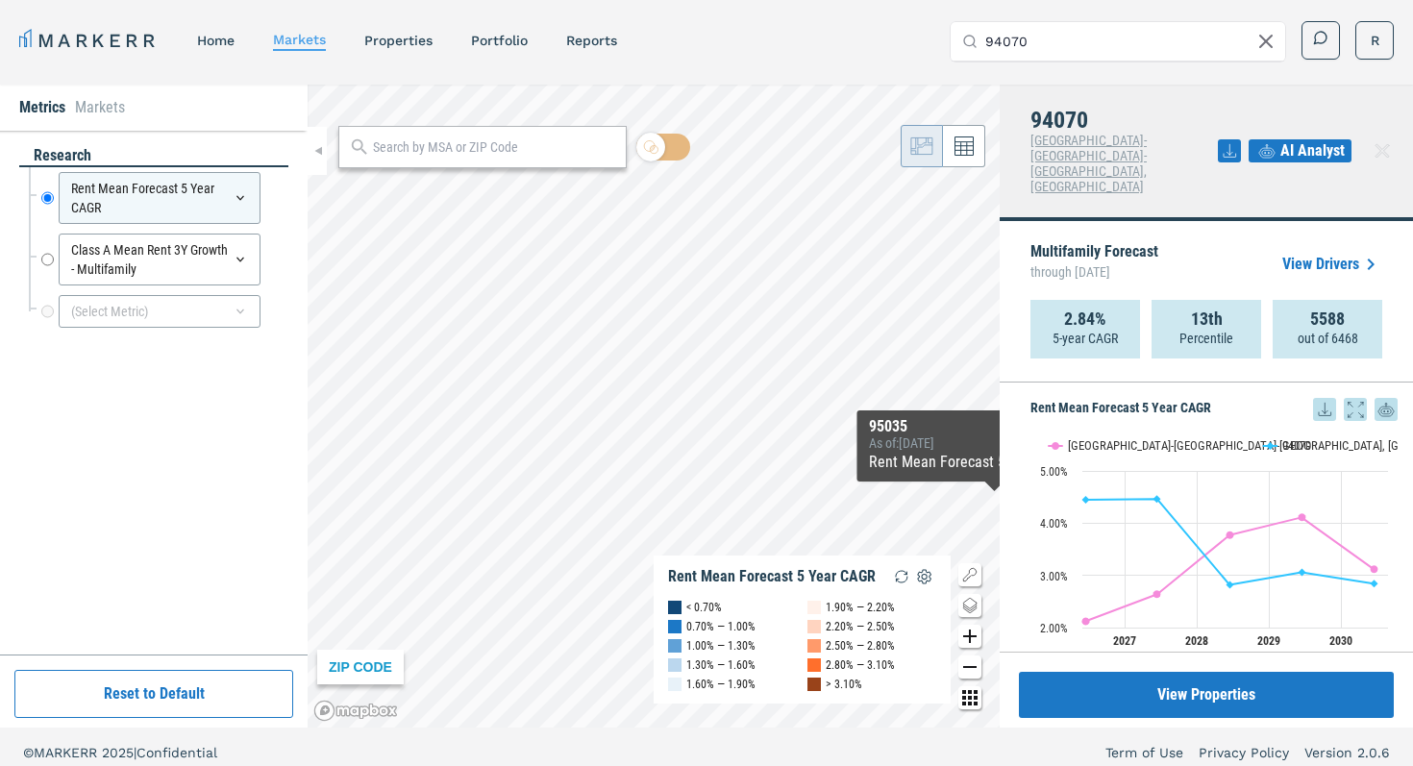
scroll to position [227, 0]
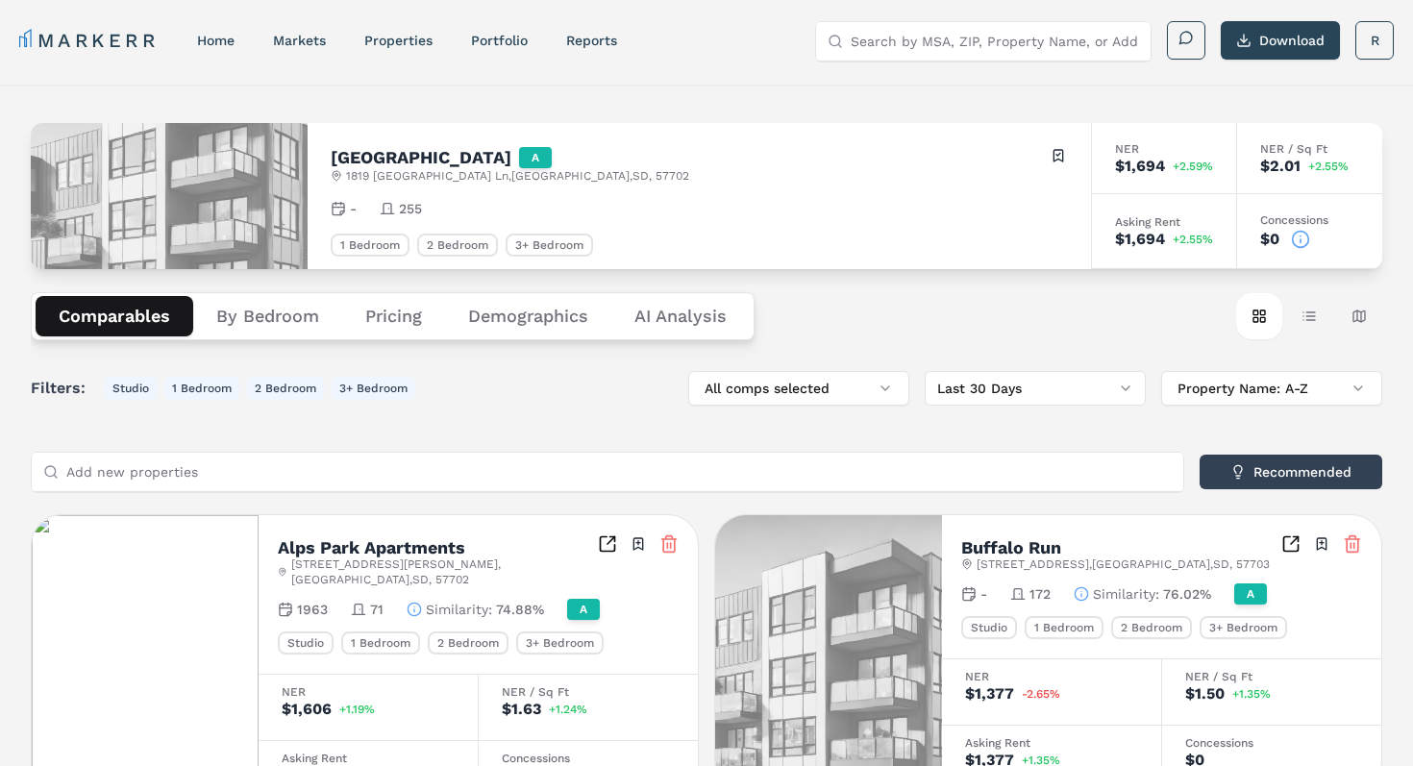
scroll to position [16, 0]
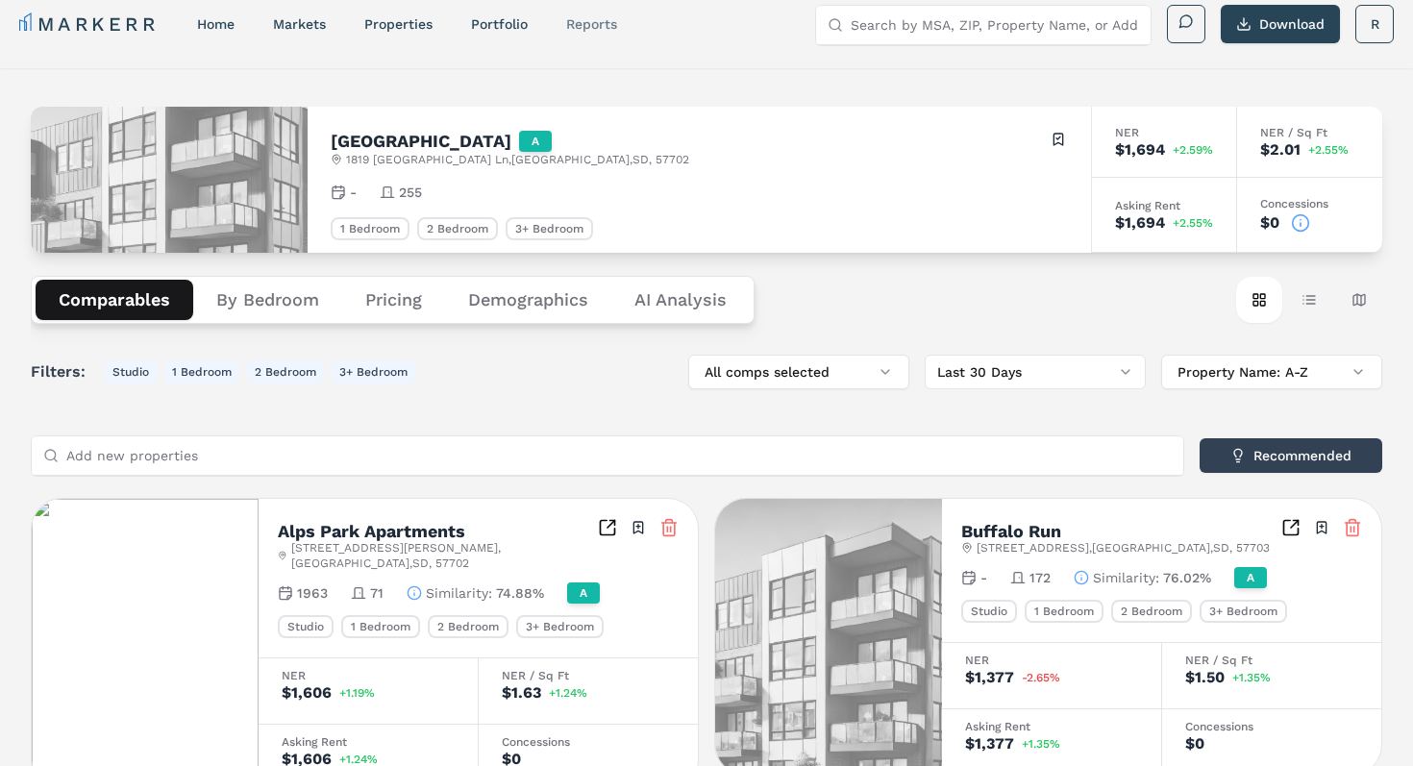
click at [599, 29] on link "reports" at bounding box center [591, 23] width 51 height 15
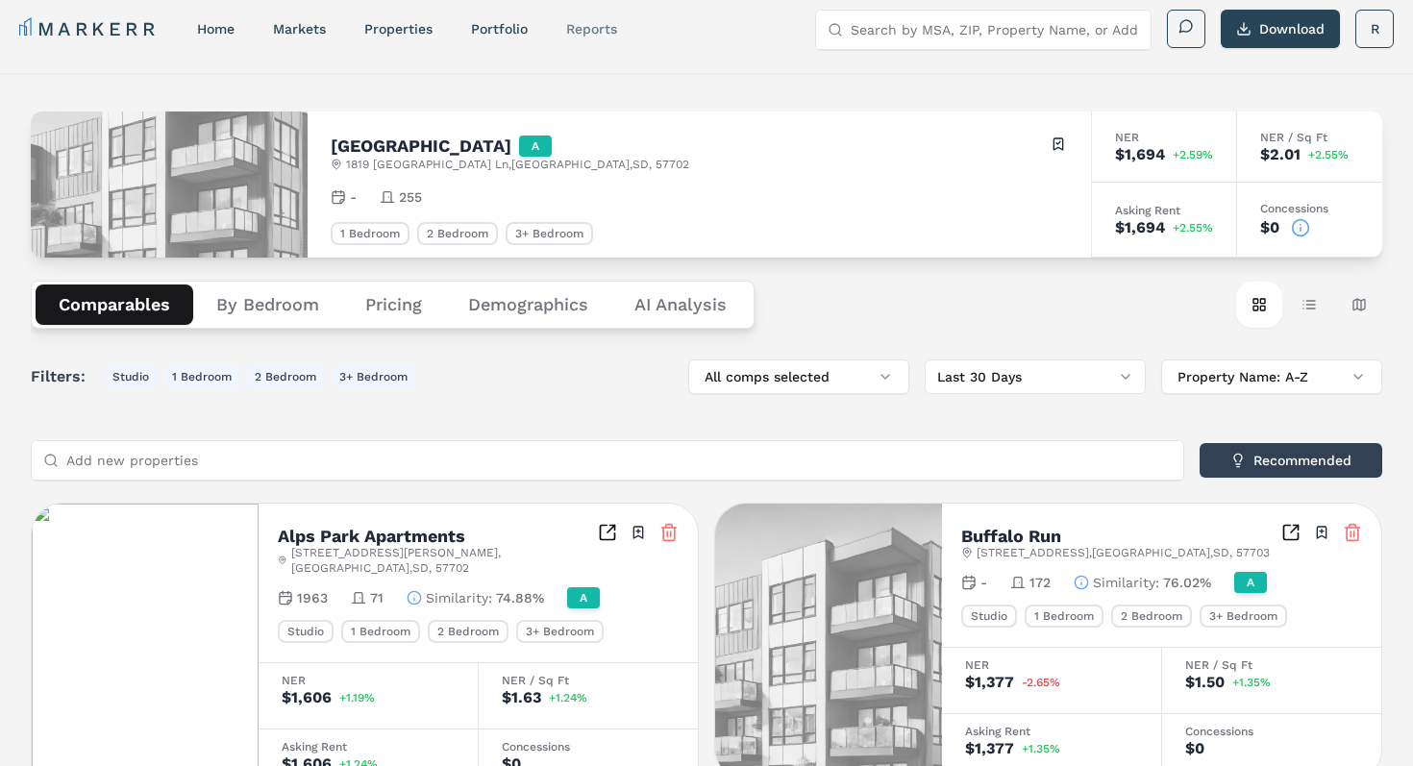
select select "-release_date"
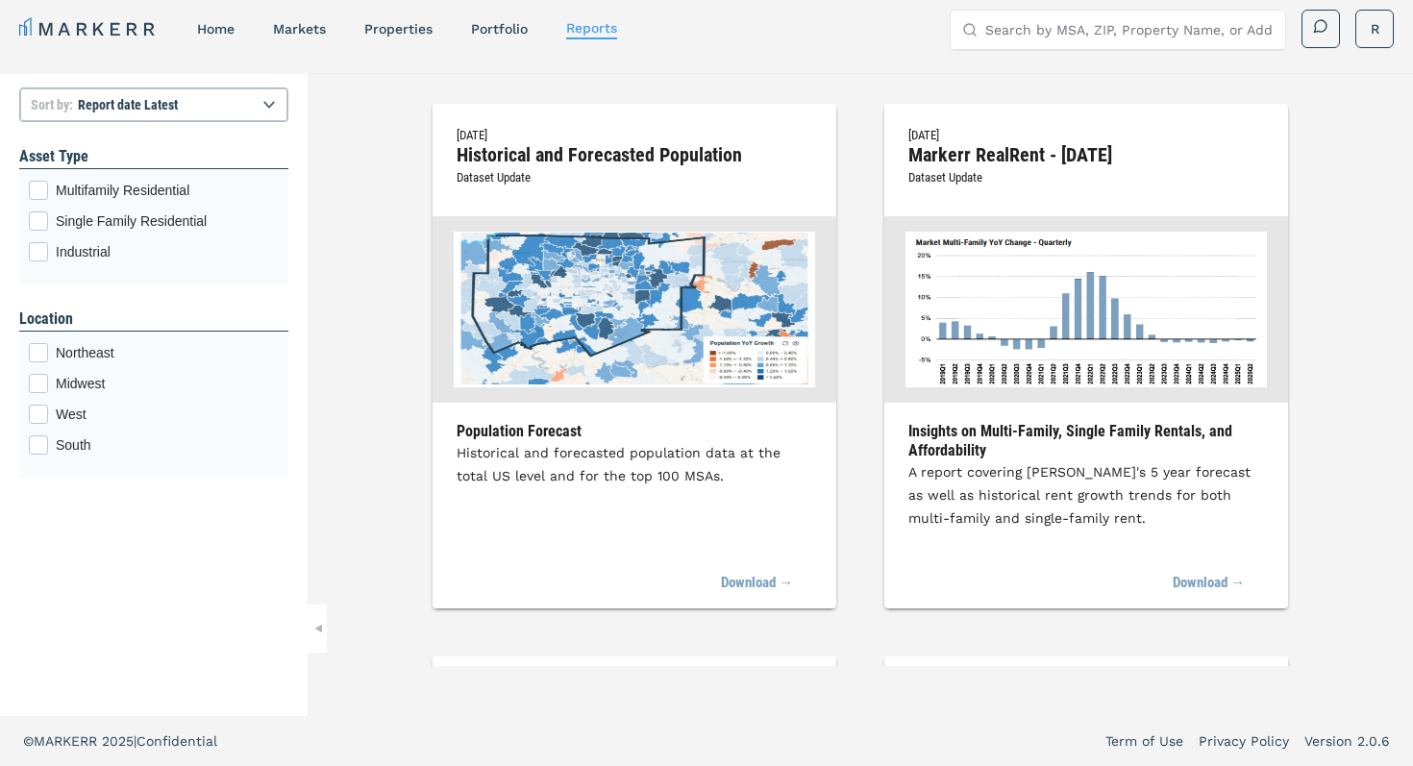
click at [1010, 25] on input "Search by MSA, ZIP, Property Name, or Address" at bounding box center [1129, 30] width 288 height 38
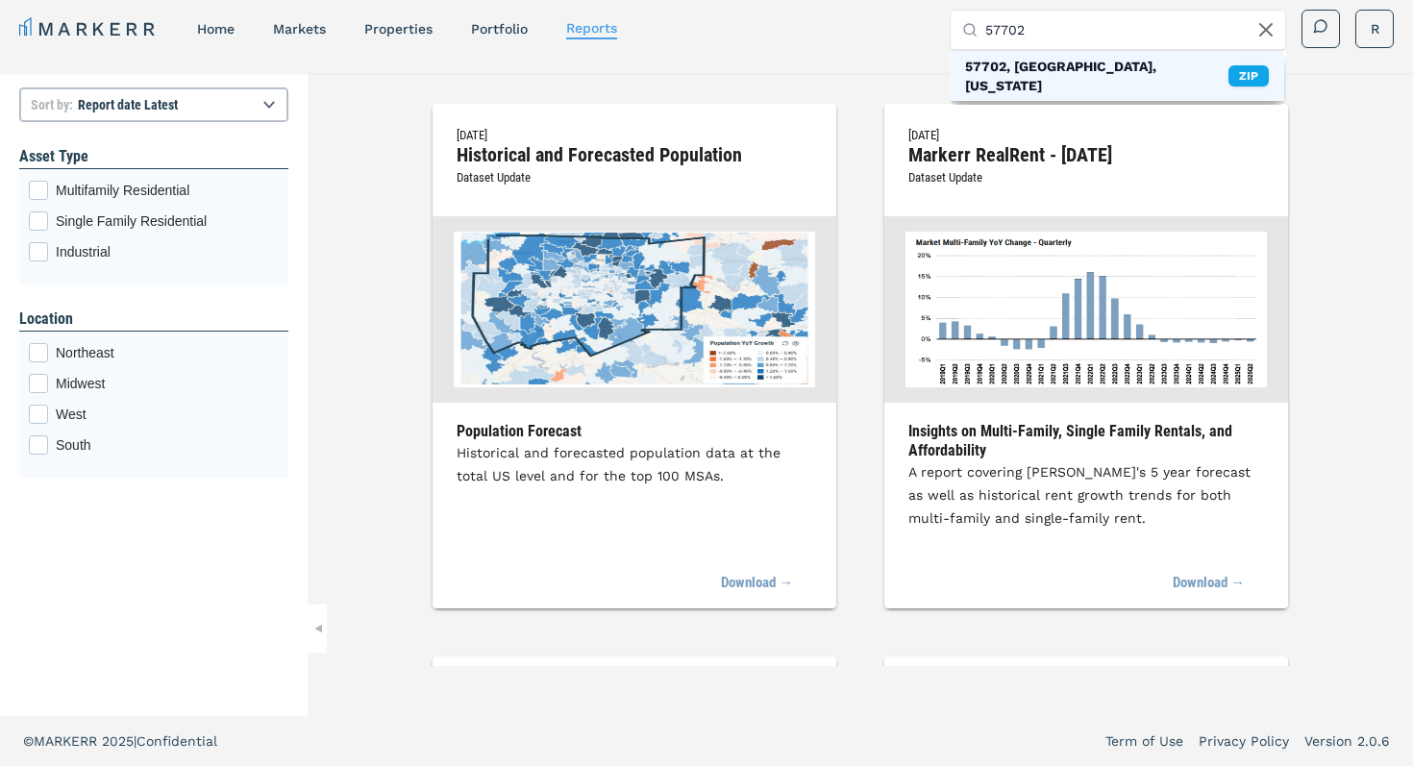
type input "57702"
click at [1023, 57] on div "57702, Rapid City, South Dakota" at bounding box center [1096, 76] width 263 height 38
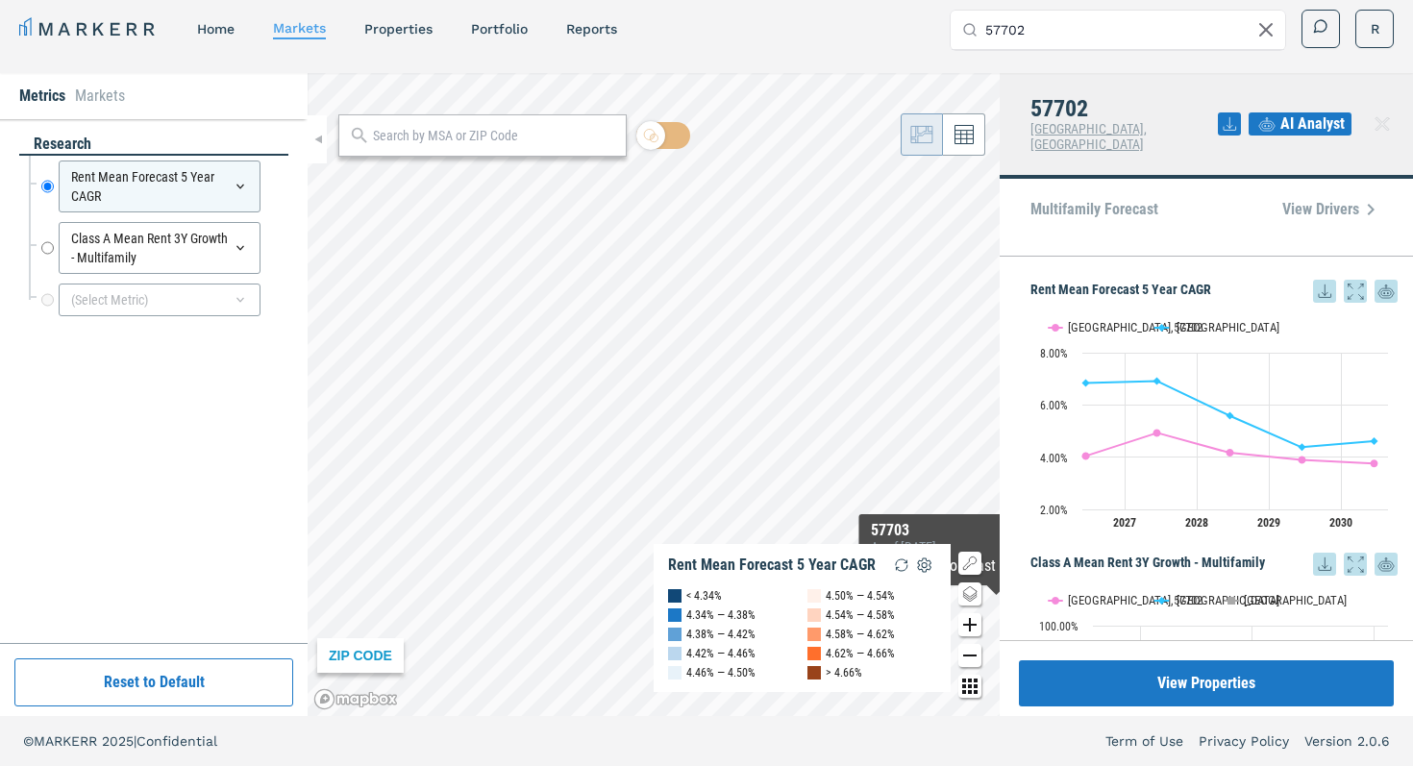
click at [1284, 119] on span "AI Analyst" at bounding box center [1312, 123] width 64 height 23
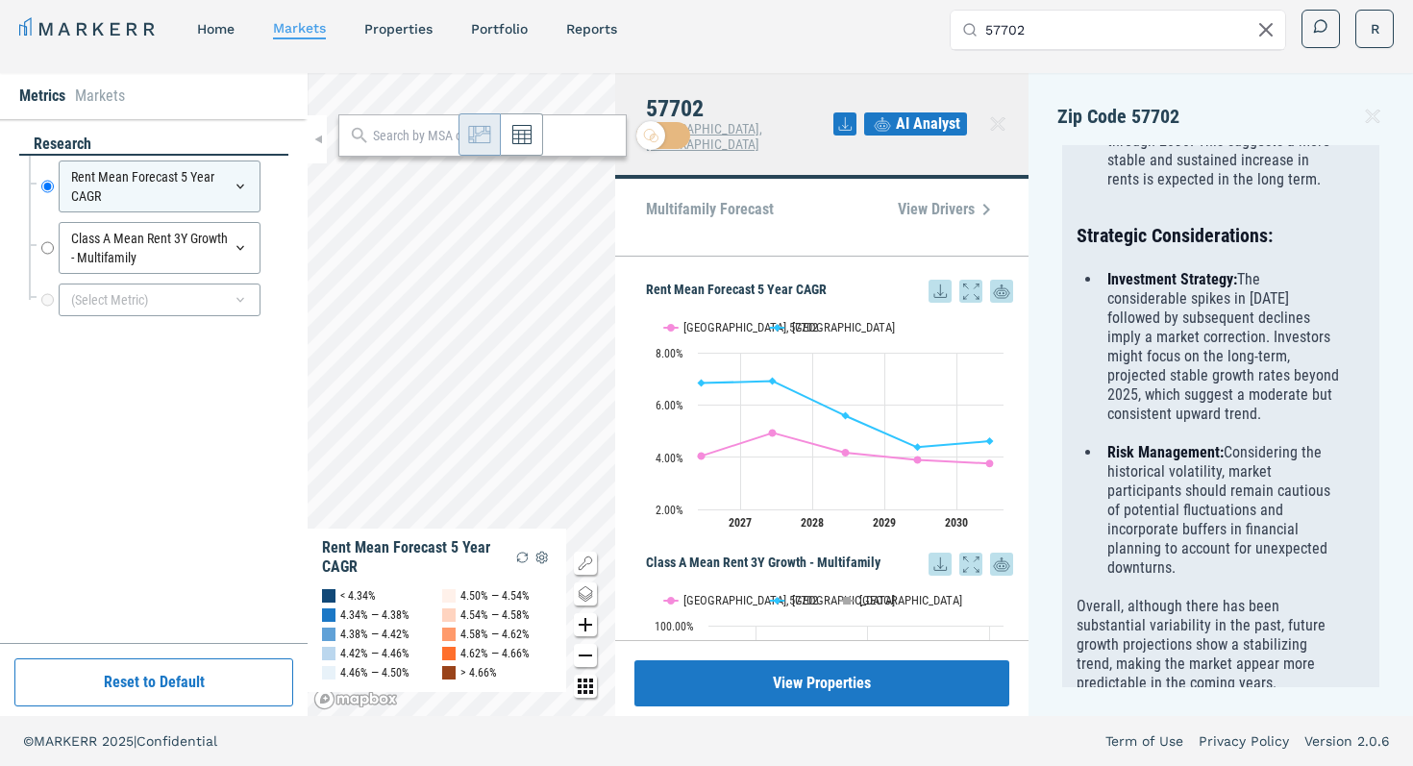
scroll to position [1642, 0]
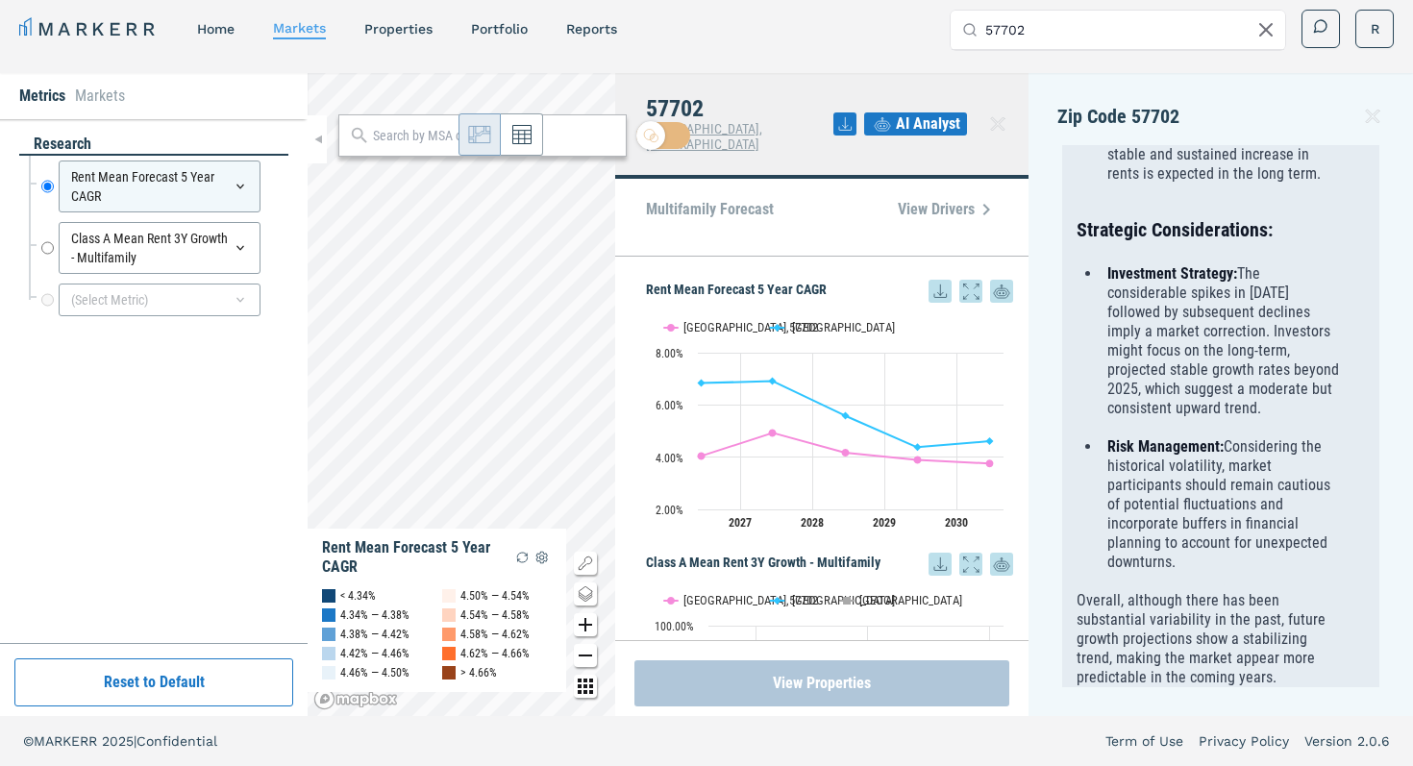
click at [808, 682] on button "View Properties" at bounding box center [821, 683] width 375 height 46
